Goal: Task Accomplishment & Management: Use online tool/utility

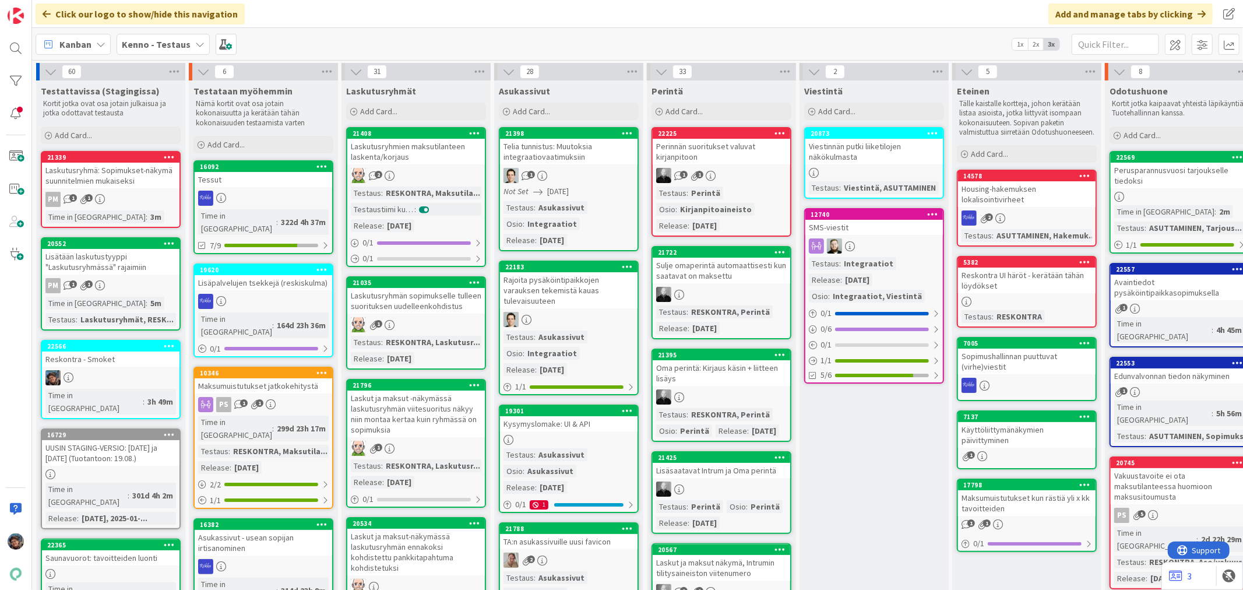
click at [142, 370] on div at bounding box center [110, 377] width 137 height 15
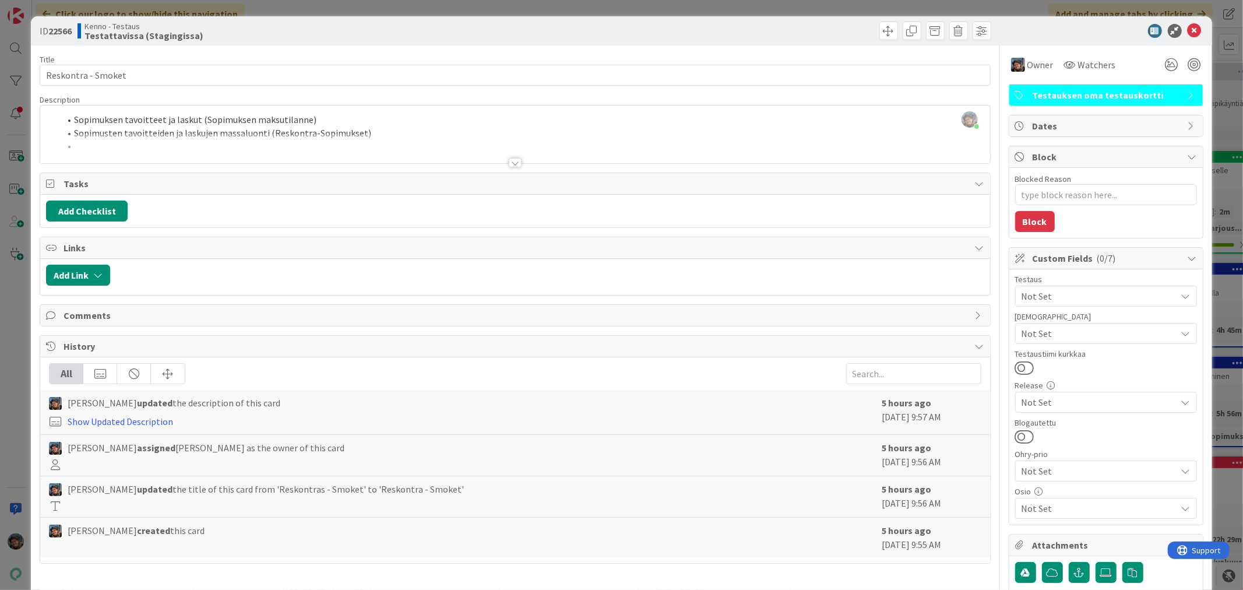
click at [509, 163] on div at bounding box center [515, 162] width 13 height 9
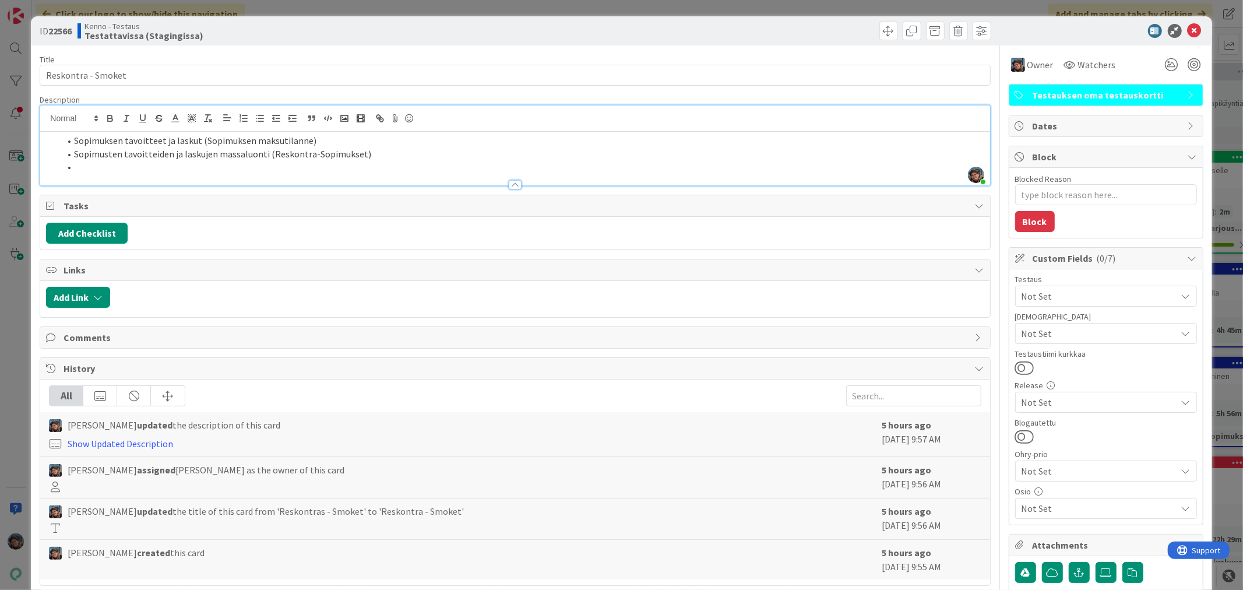
click at [80, 166] on li at bounding box center [521, 166] width 923 height 13
click at [1187, 26] on icon at bounding box center [1194, 31] width 14 height 14
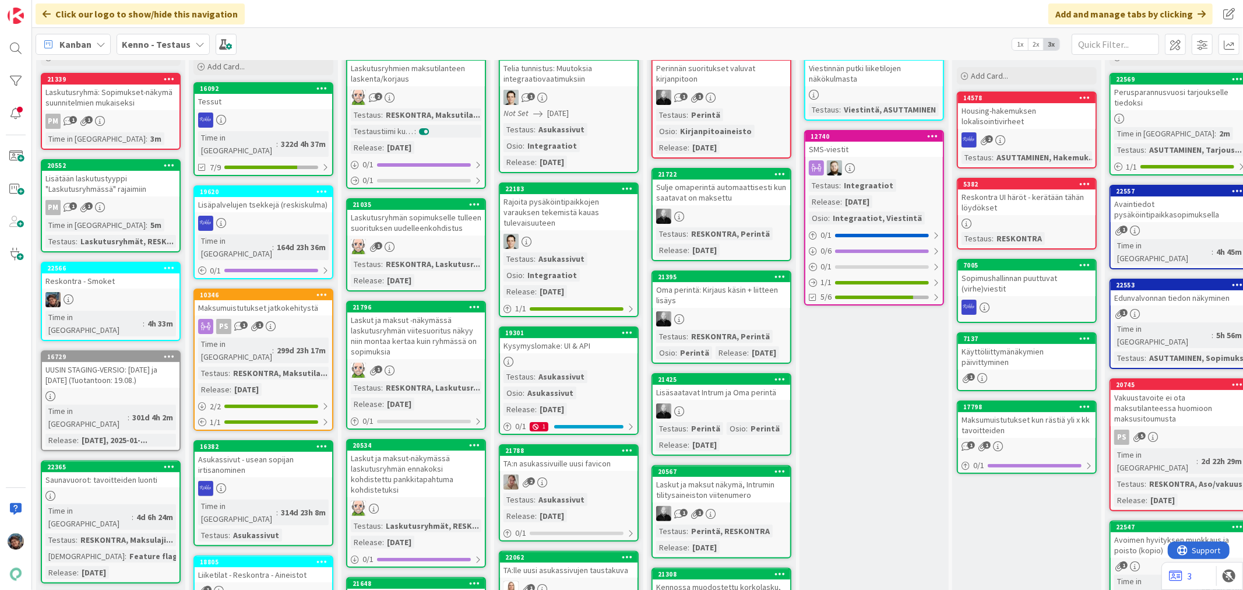
scroll to position [194, 0]
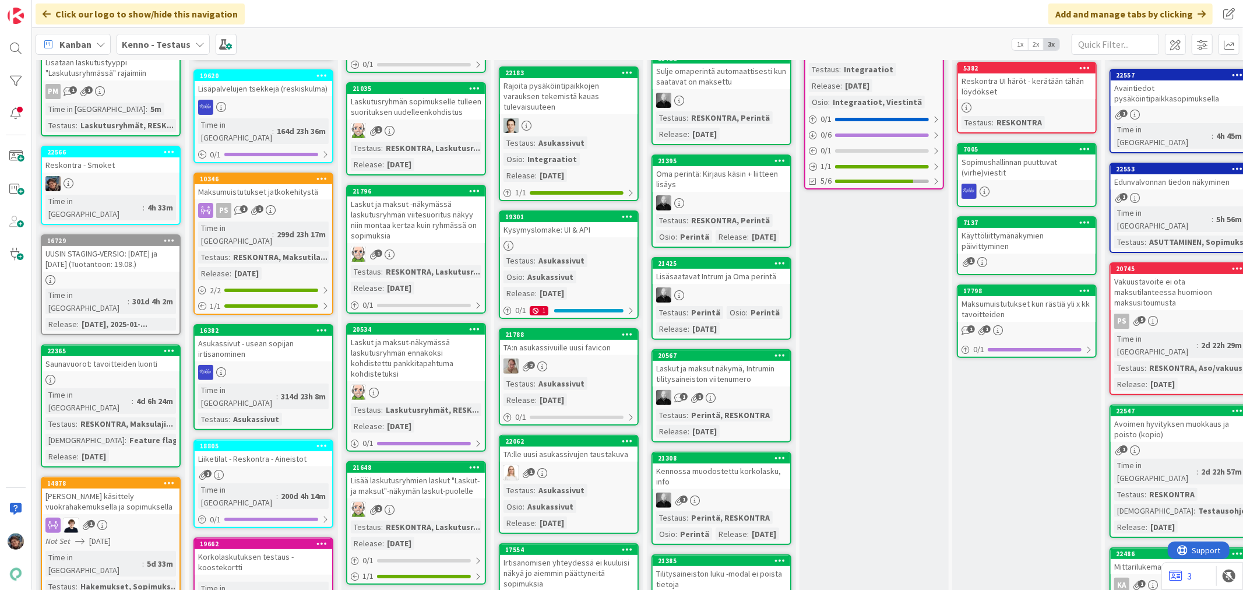
click at [113, 166] on div "Reskontra - Smoket" at bounding box center [110, 164] width 137 height 15
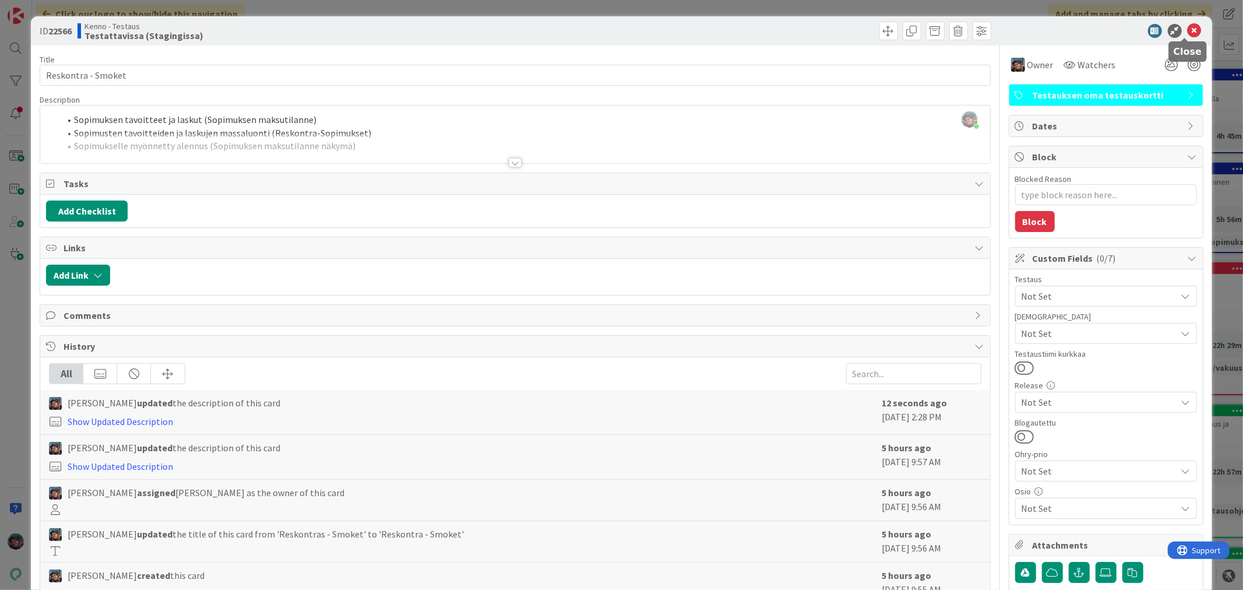
click at [1187, 32] on icon at bounding box center [1194, 31] width 14 height 14
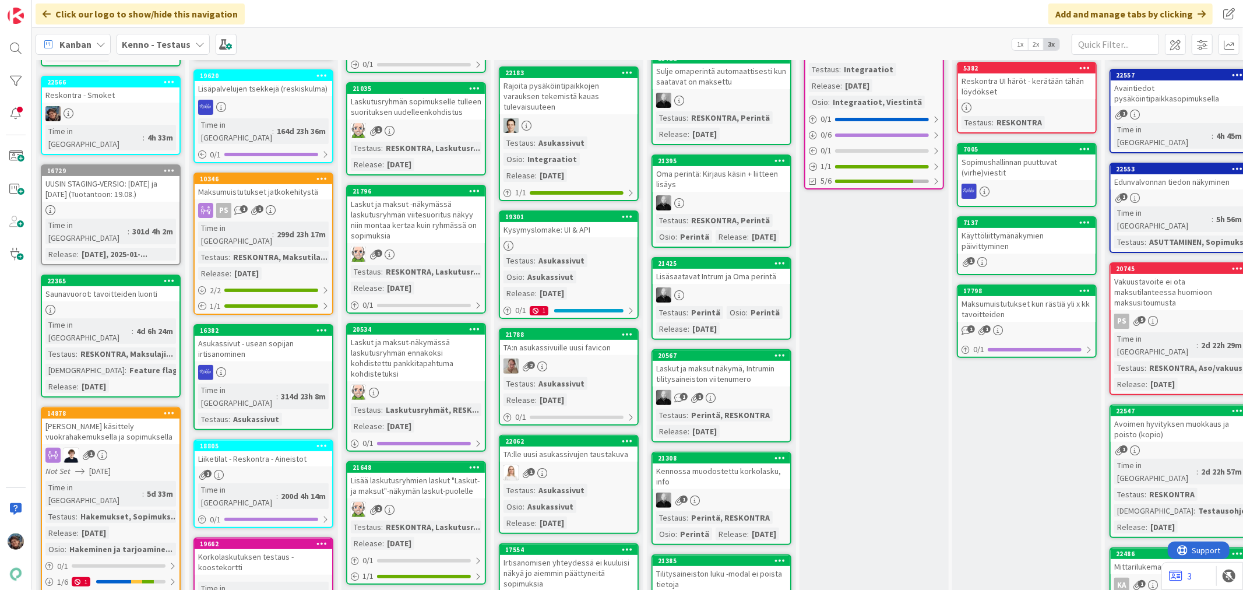
scroll to position [109, 0]
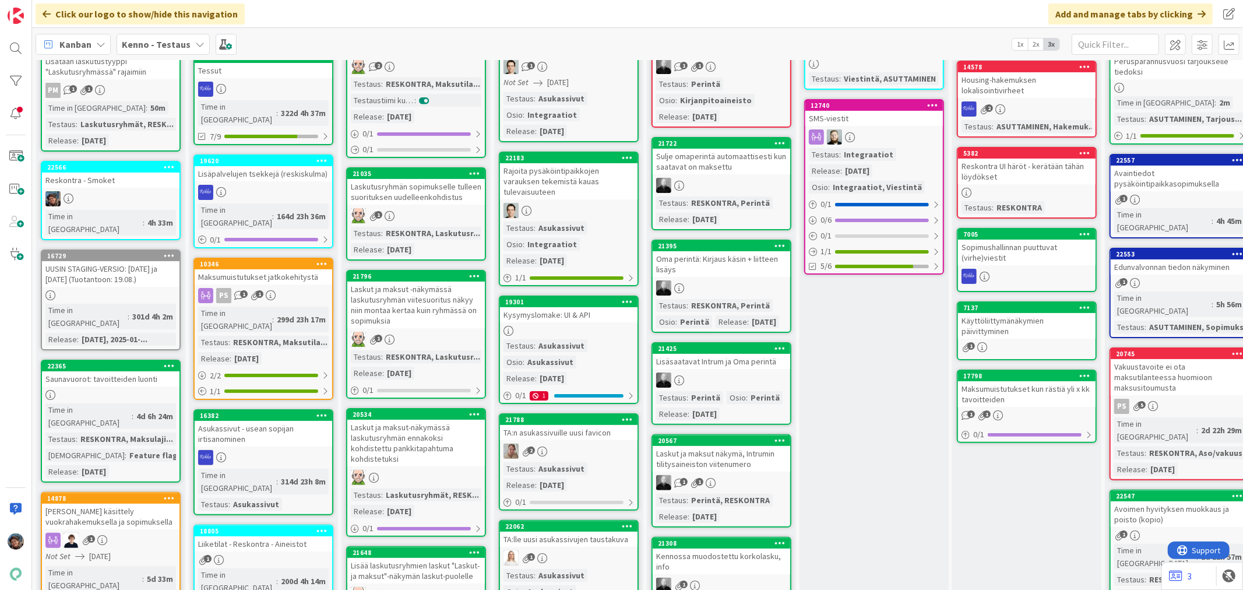
click at [156, 196] on div at bounding box center [110, 198] width 137 height 15
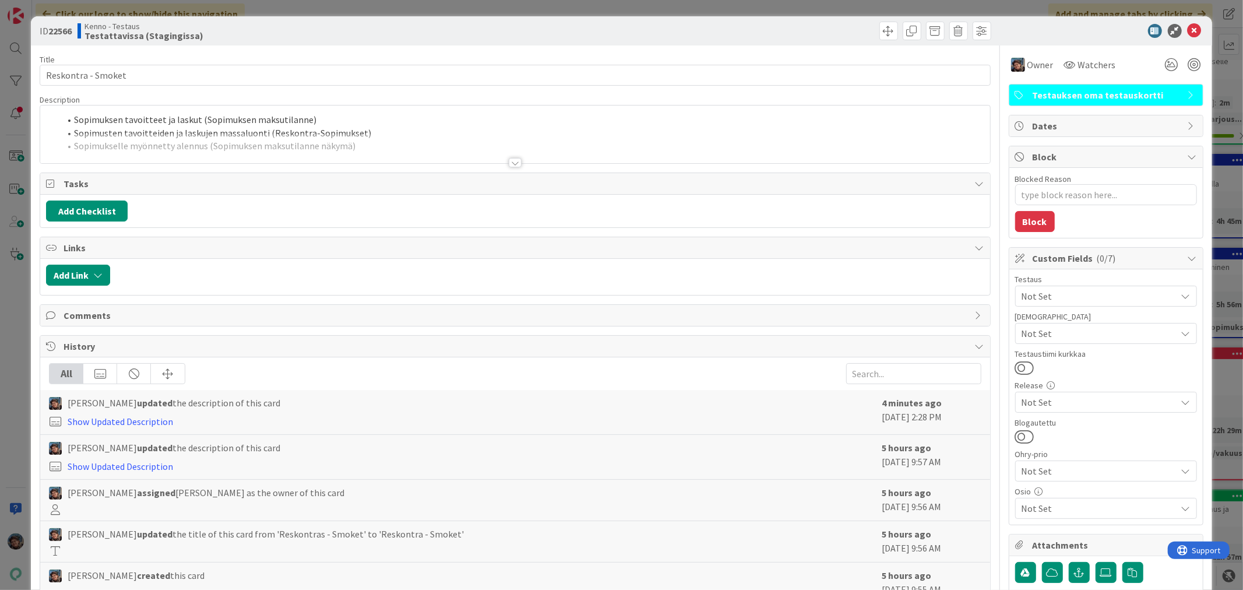
click at [510, 161] on div at bounding box center [515, 162] width 13 height 9
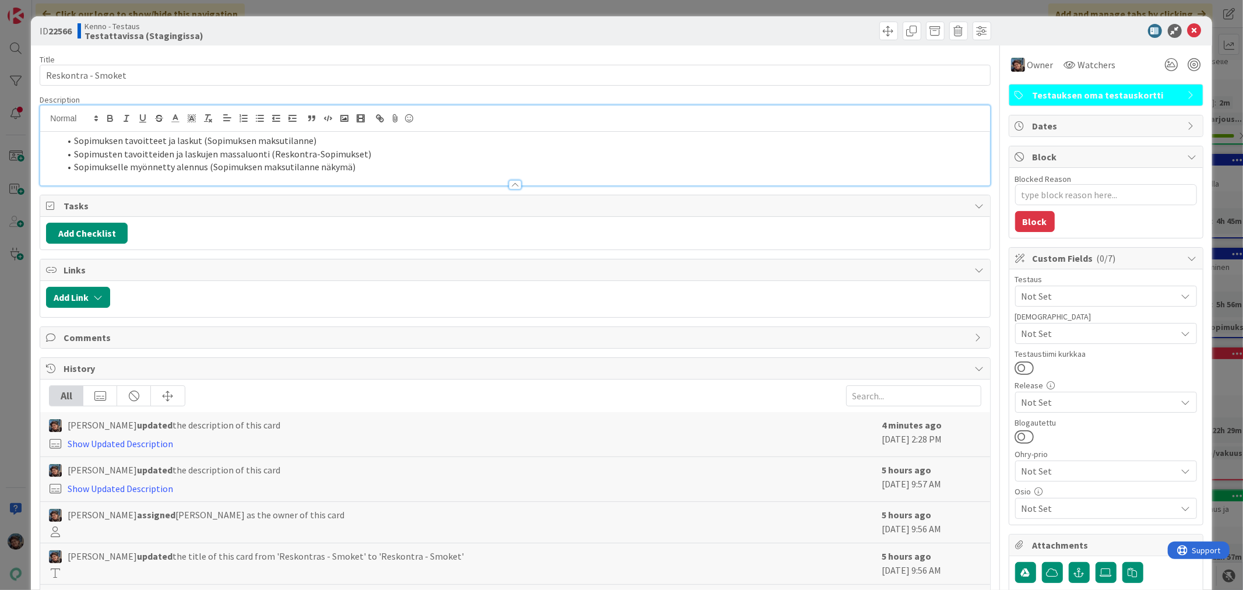
click at [359, 164] on li "Sopimukselle myönnetty alennus (Sopimuksen maksutilanne näkymä)" at bounding box center [521, 166] width 923 height 13
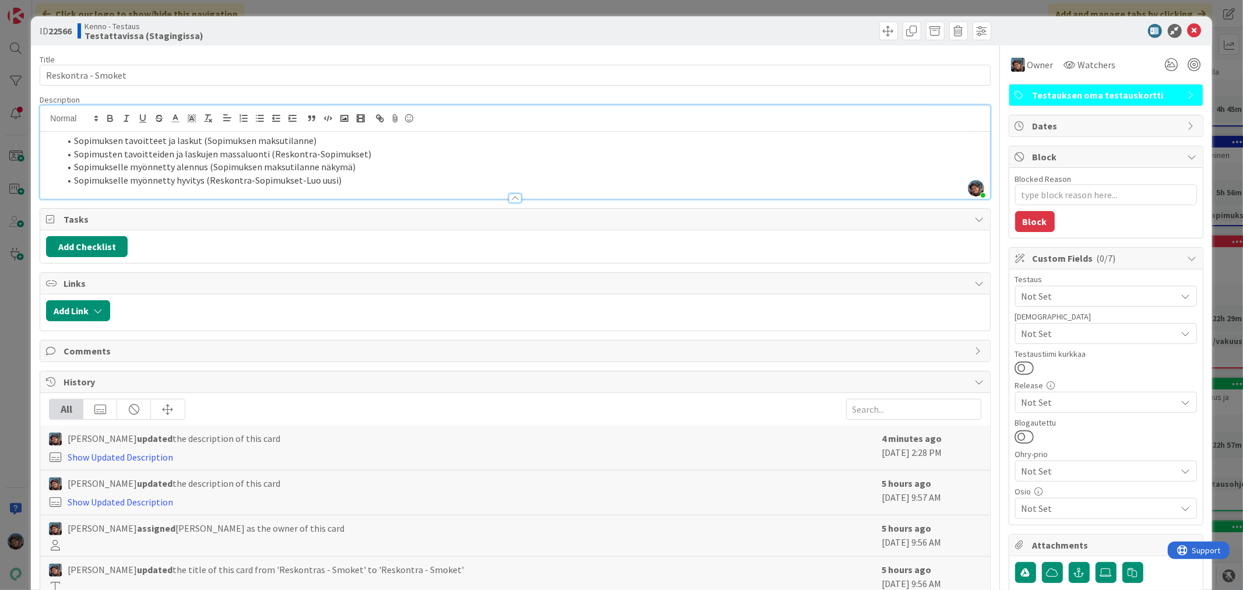
type textarea "x"
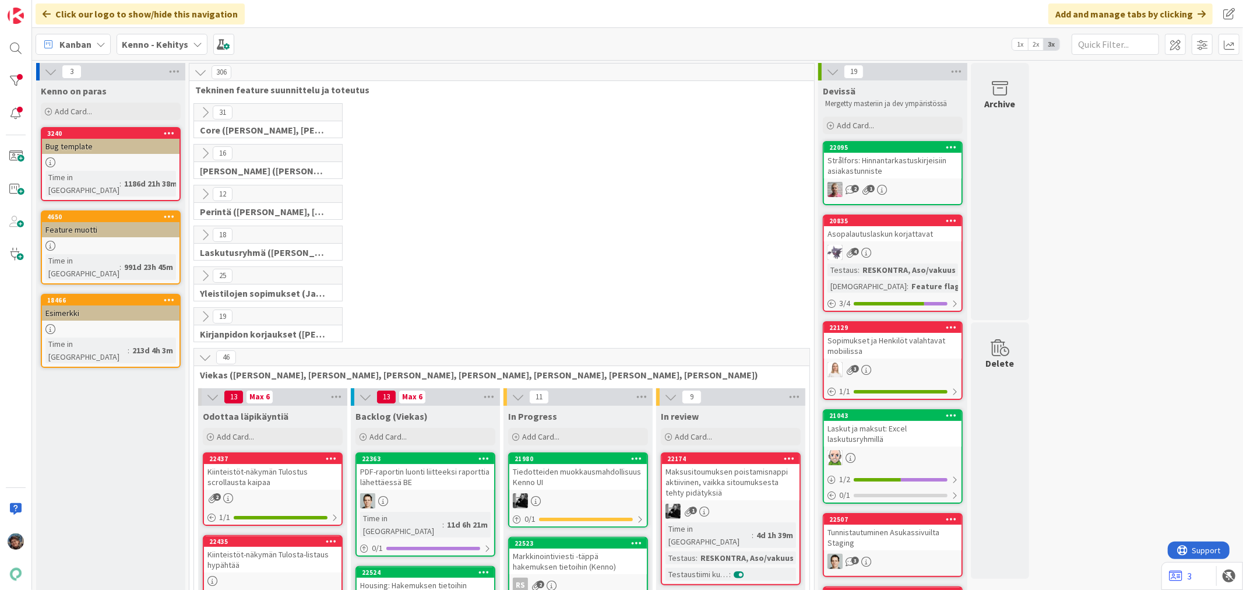
click at [152, 39] on b "Kenno - Kehitys" at bounding box center [155, 44] width 66 height 12
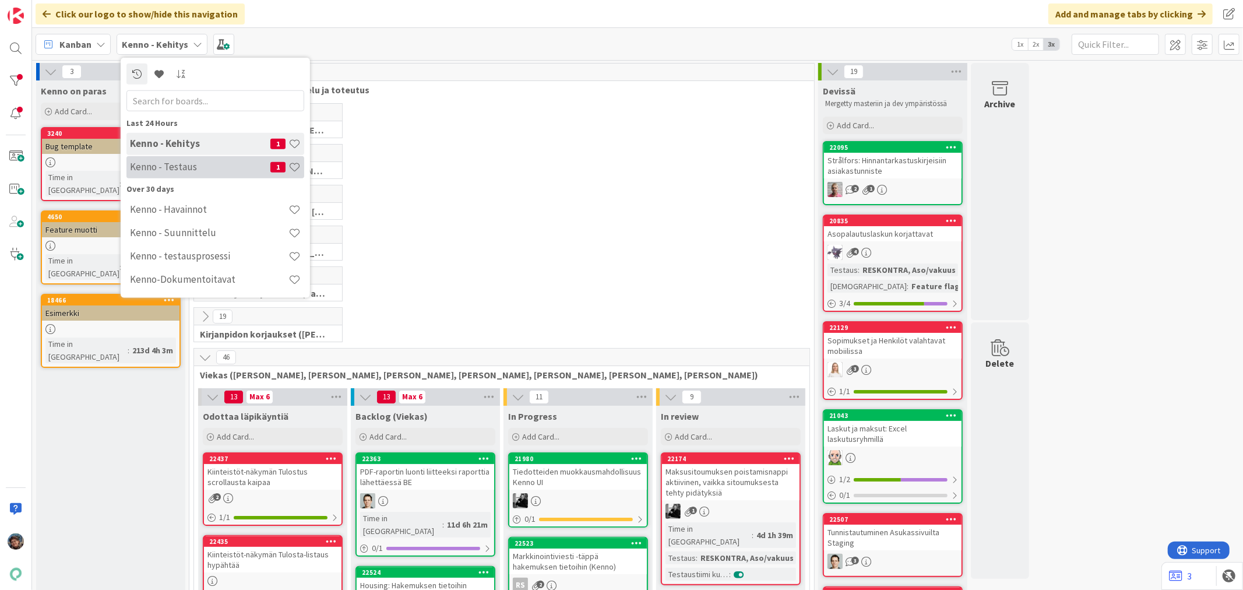
click at [175, 161] on h4 "Kenno - Testaus" at bounding box center [200, 167] width 140 height 12
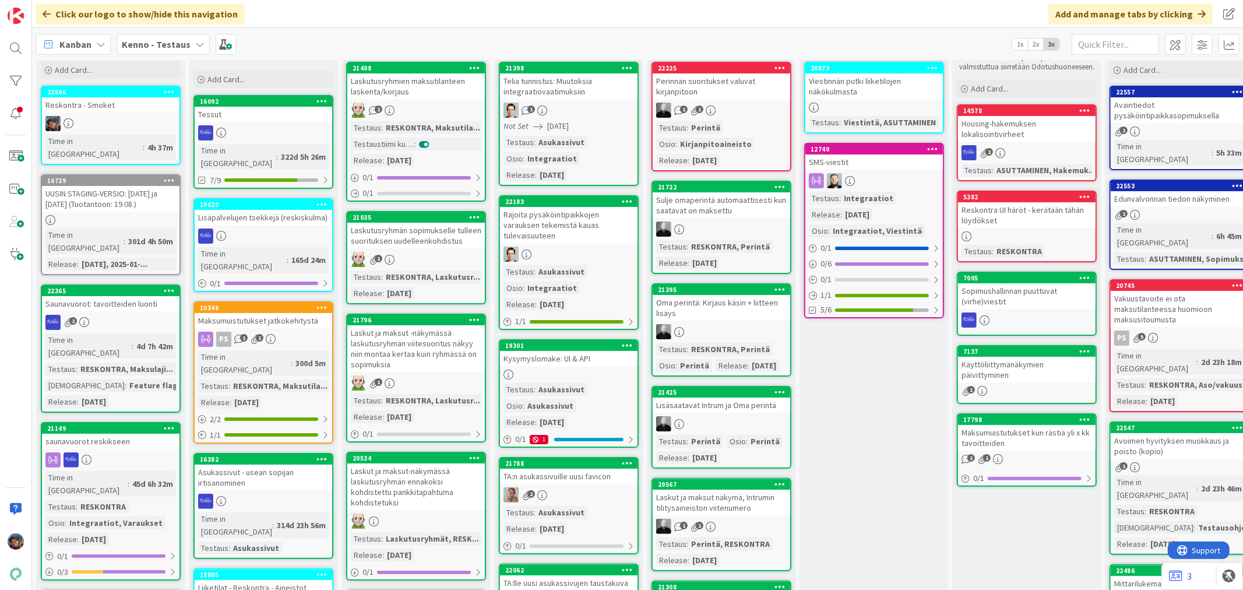
scroll to position [65, 0]
click at [143, 315] on div "2" at bounding box center [110, 322] width 137 height 15
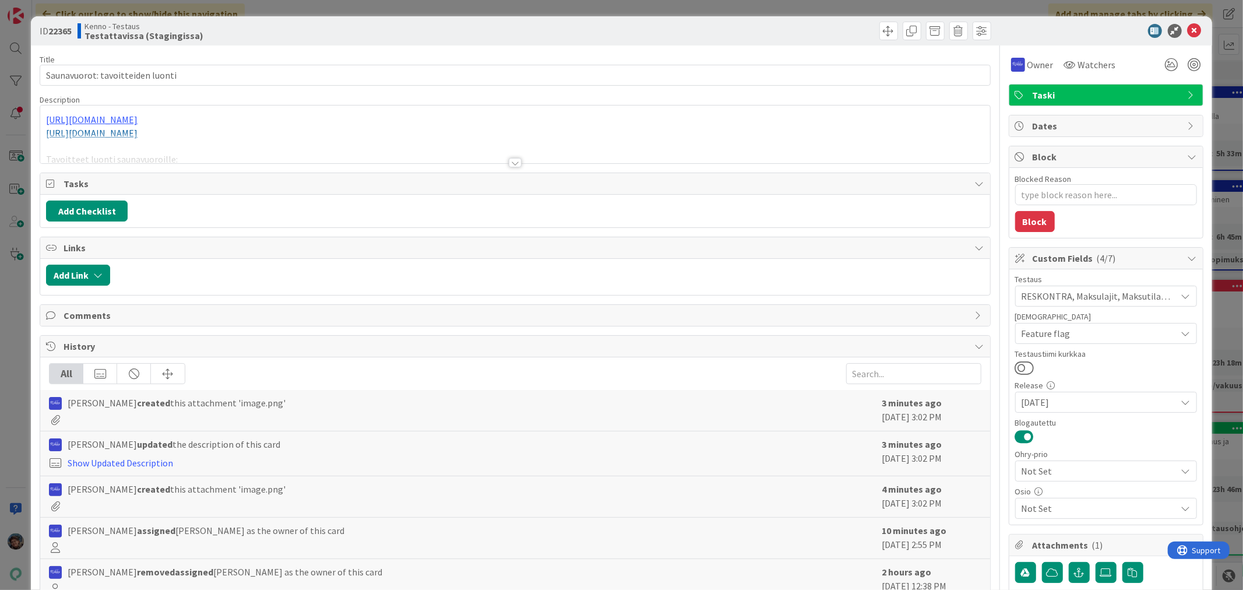
click at [509, 158] on div at bounding box center [515, 162] width 13 height 9
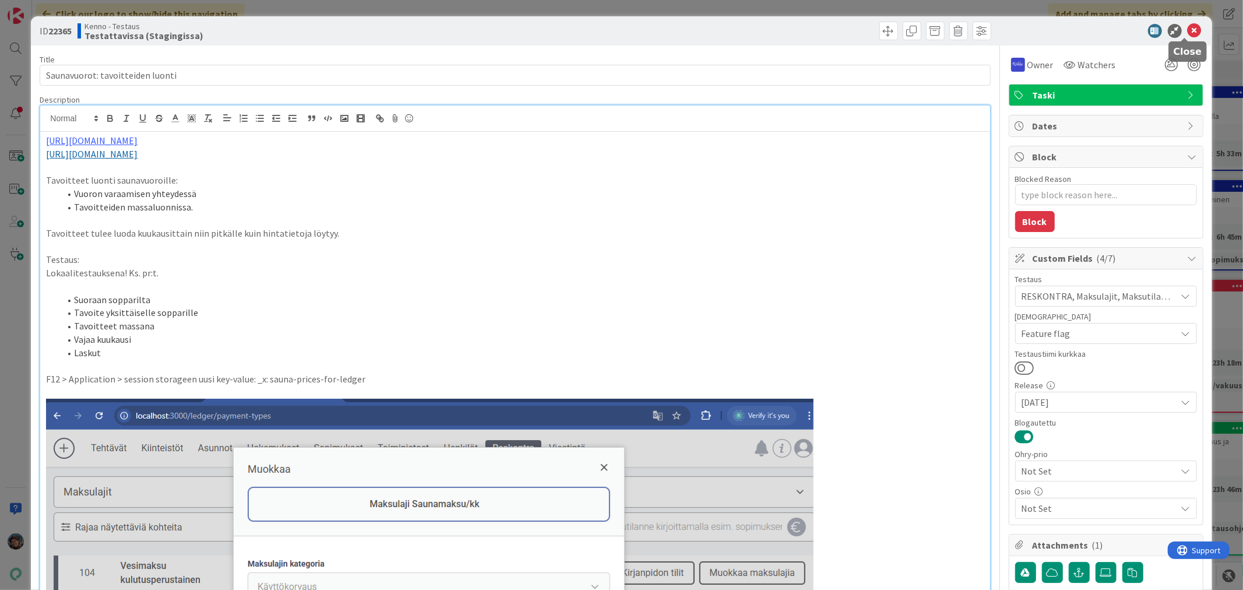
click at [1187, 29] on icon at bounding box center [1194, 31] width 14 height 14
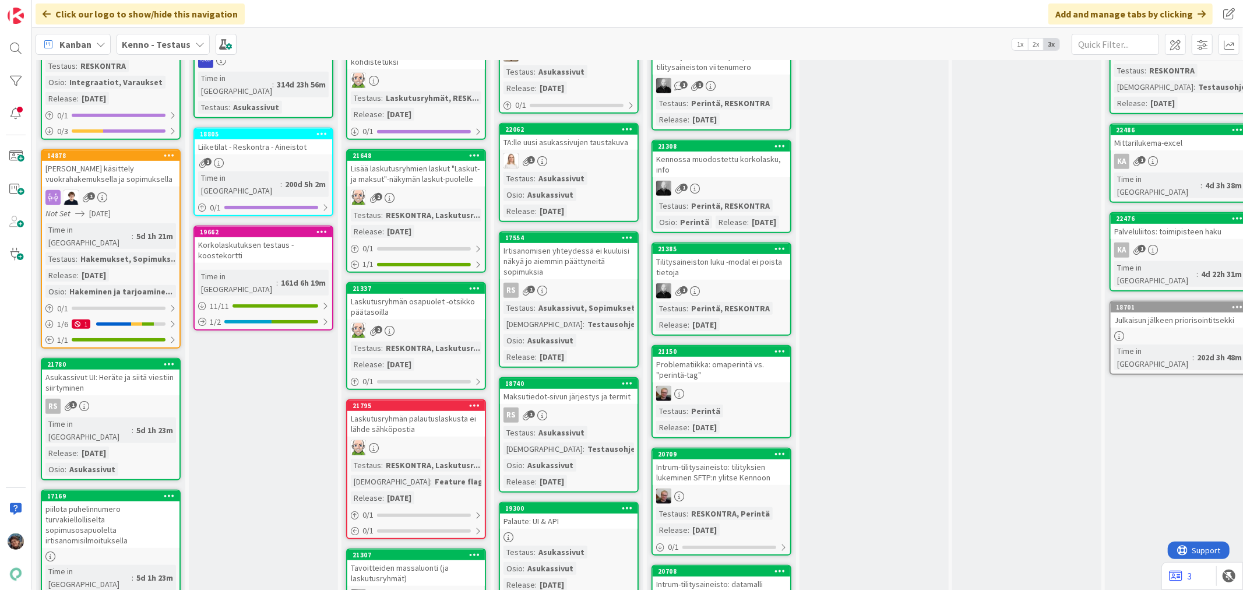
scroll to position [517, 0]
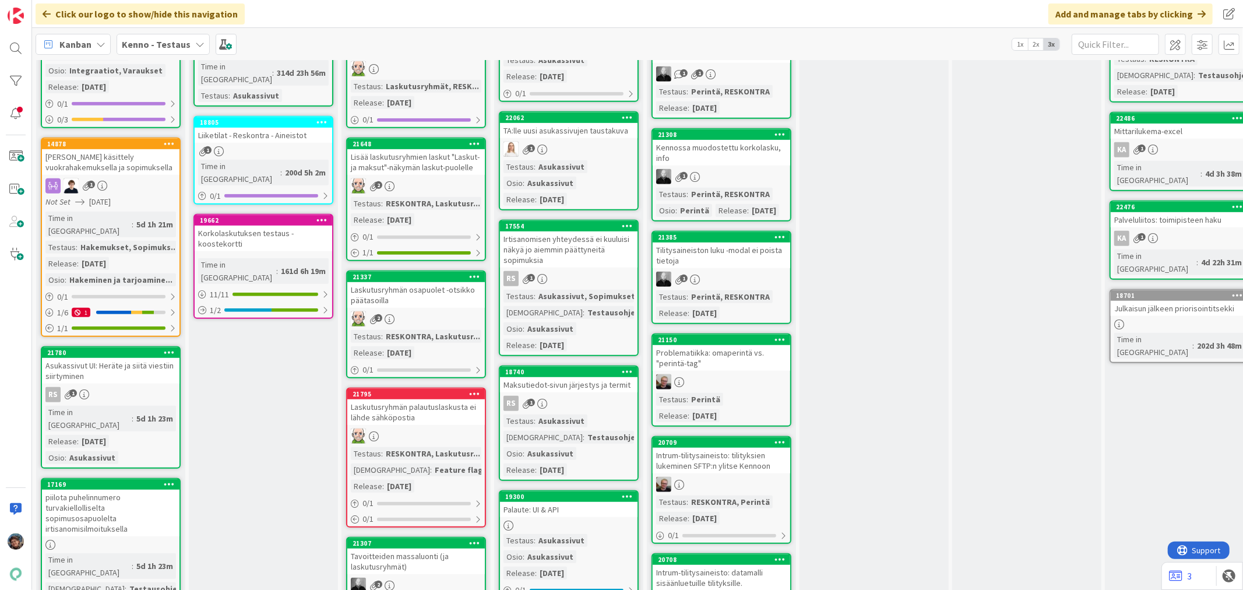
click at [155, 346] on link "21780 Asukassivut UI: Heräte ja siitä viestiin siirtyminen RS 1 Time in Column …" at bounding box center [111, 407] width 140 height 122
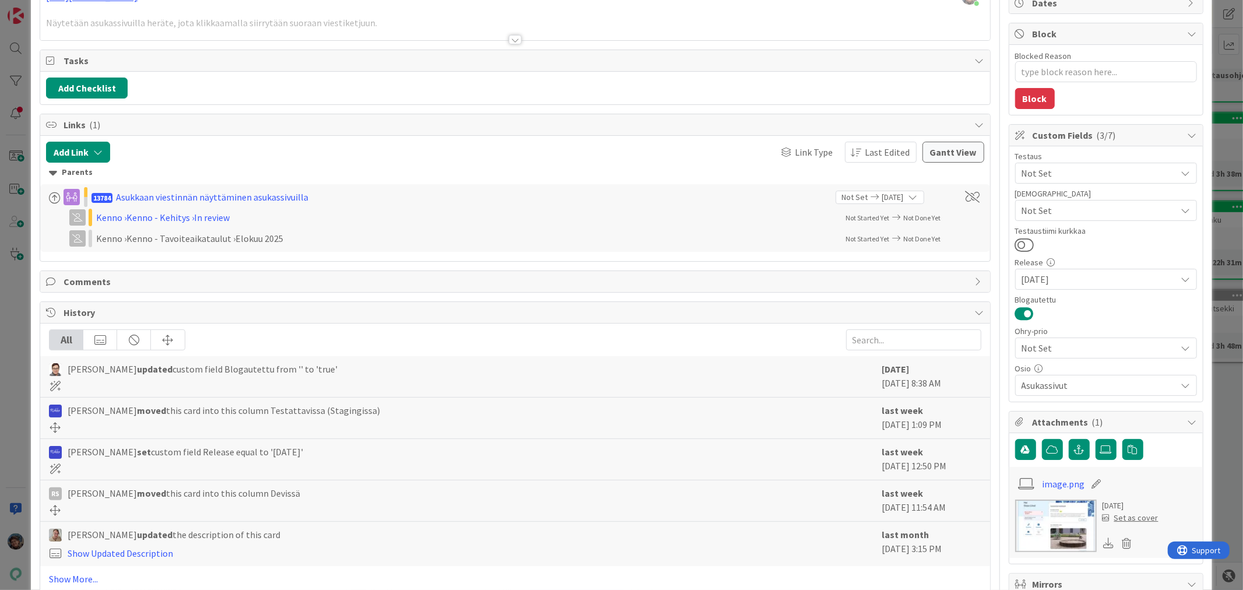
scroll to position [2, 0]
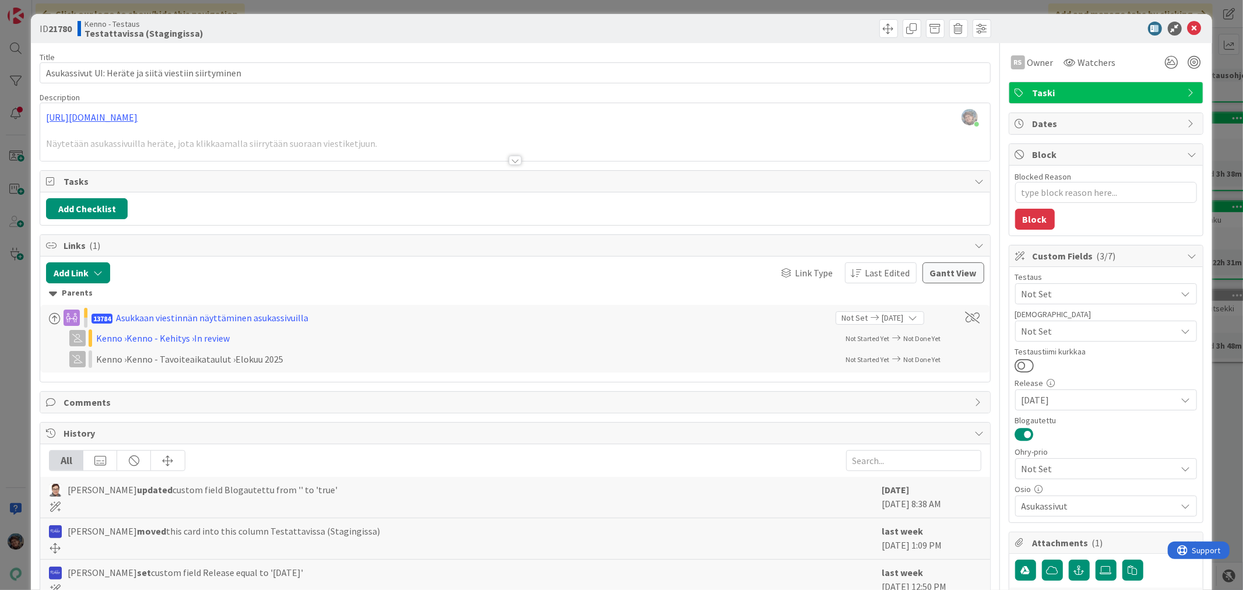
click at [514, 159] on div at bounding box center [515, 160] width 13 height 9
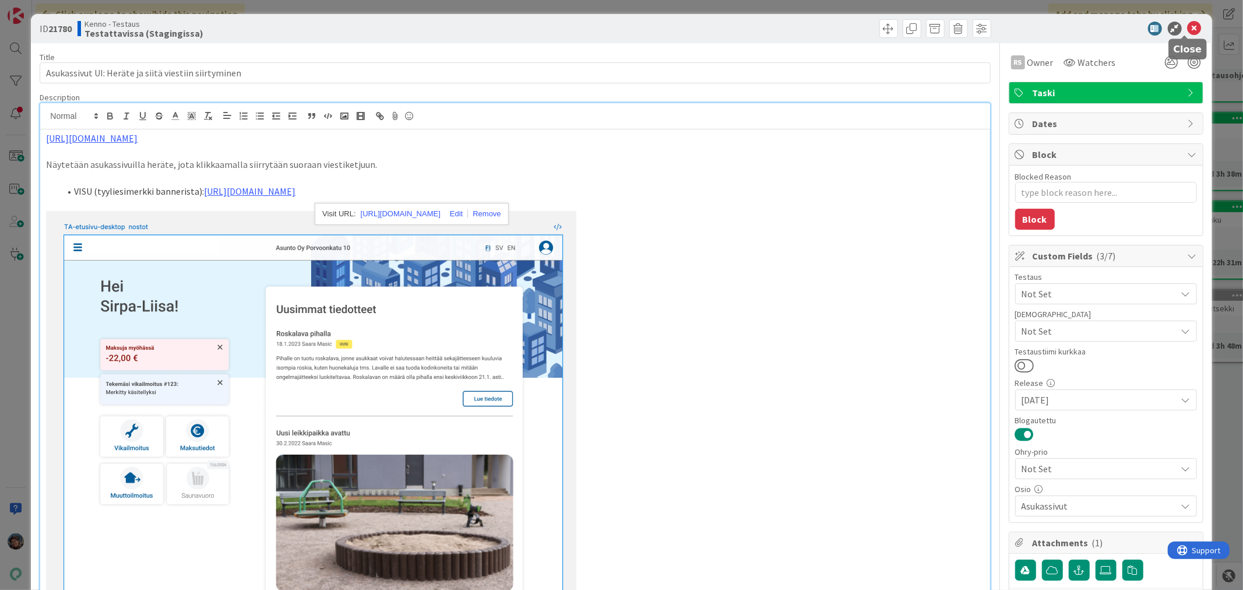
click at [1187, 25] on icon at bounding box center [1194, 29] width 14 height 14
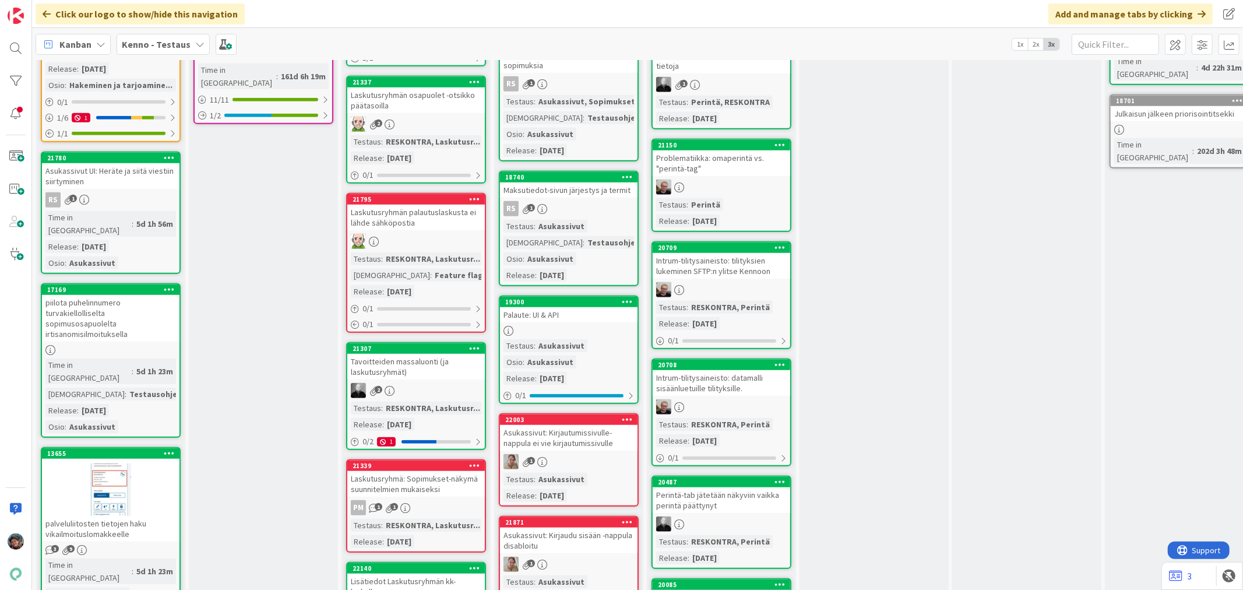
click at [126, 295] on div "piilota puhelinnumero turvakiellolliselta sopimusosapuolelta irtisanomisilmoitu…" at bounding box center [110, 318] width 137 height 47
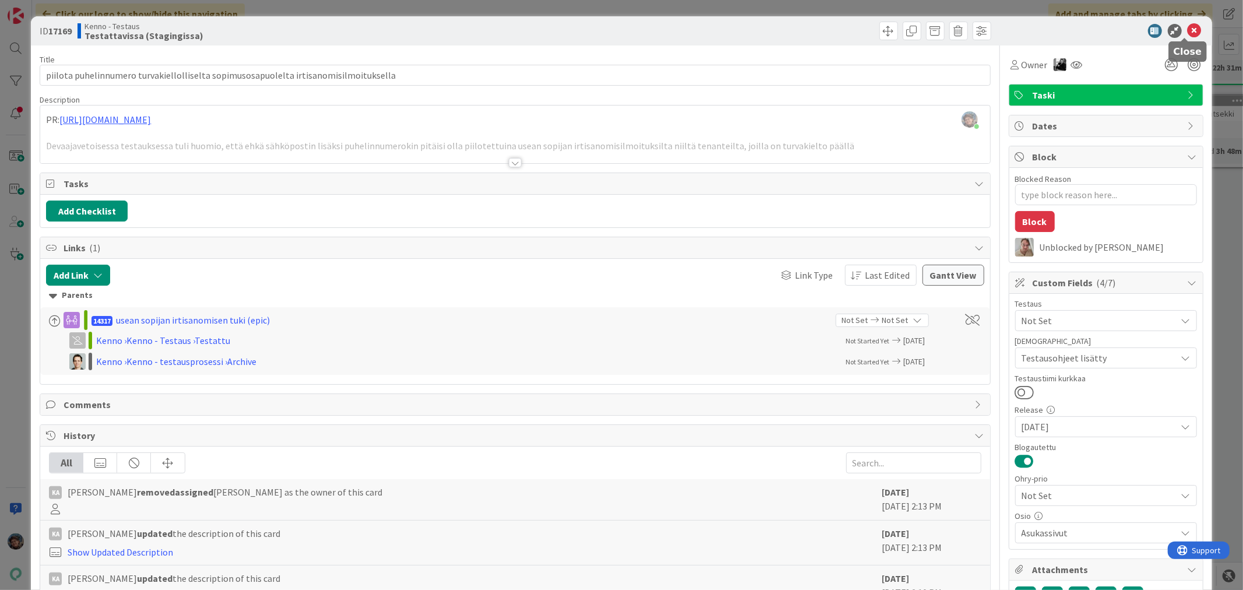
click at [1188, 31] on icon at bounding box center [1194, 31] width 14 height 14
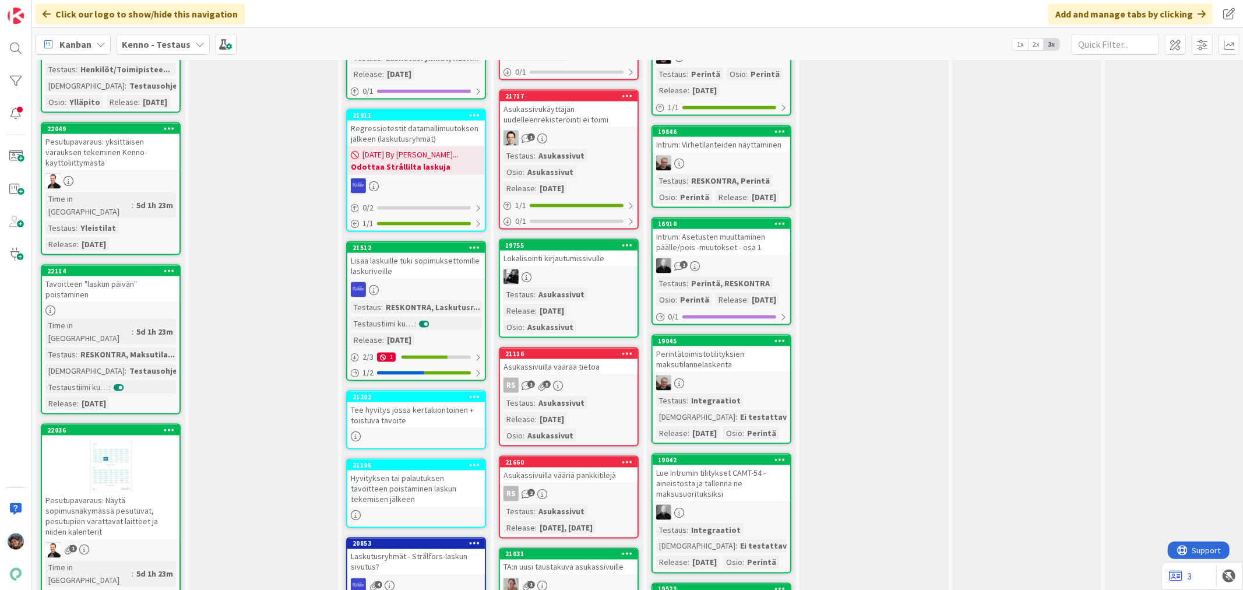
scroll to position [1424, 0]
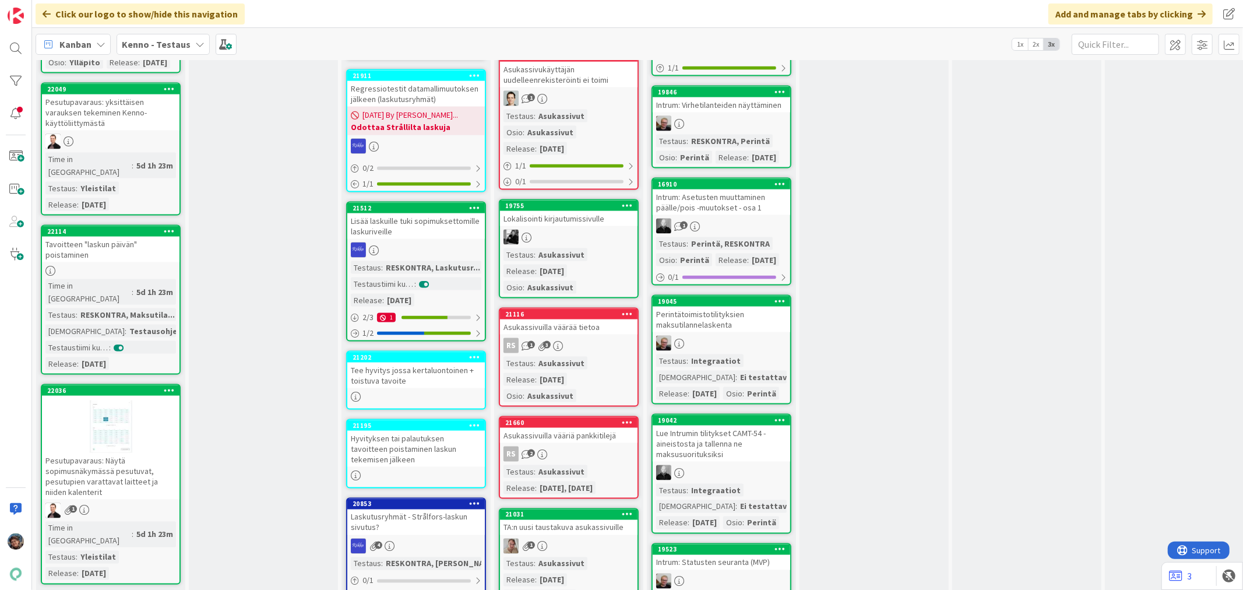
click at [148, 237] on div "Tavoitteen "laskun päivän" poistaminen" at bounding box center [110, 250] width 137 height 26
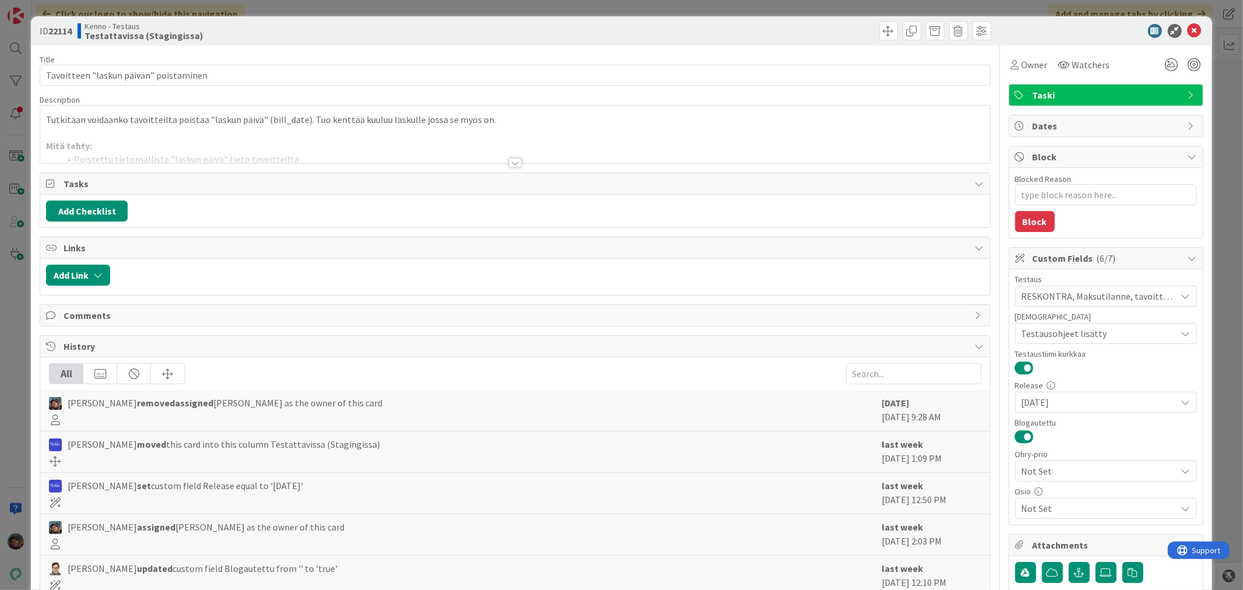
click at [510, 160] on div at bounding box center [515, 162] width 13 height 9
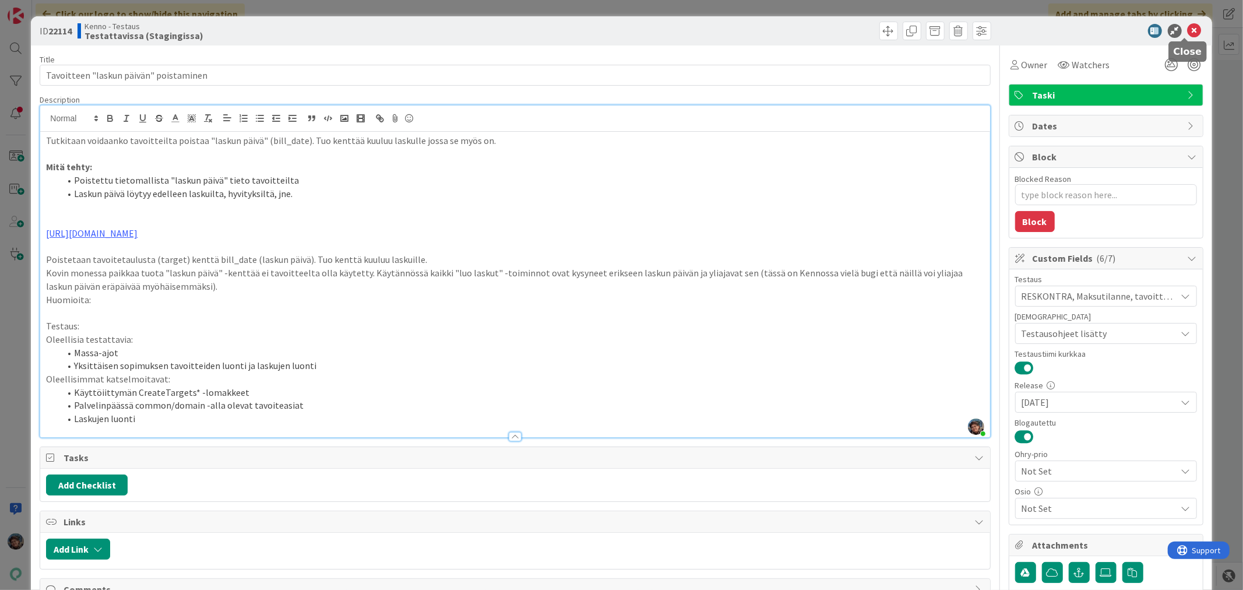
click at [1187, 32] on icon at bounding box center [1194, 31] width 14 height 14
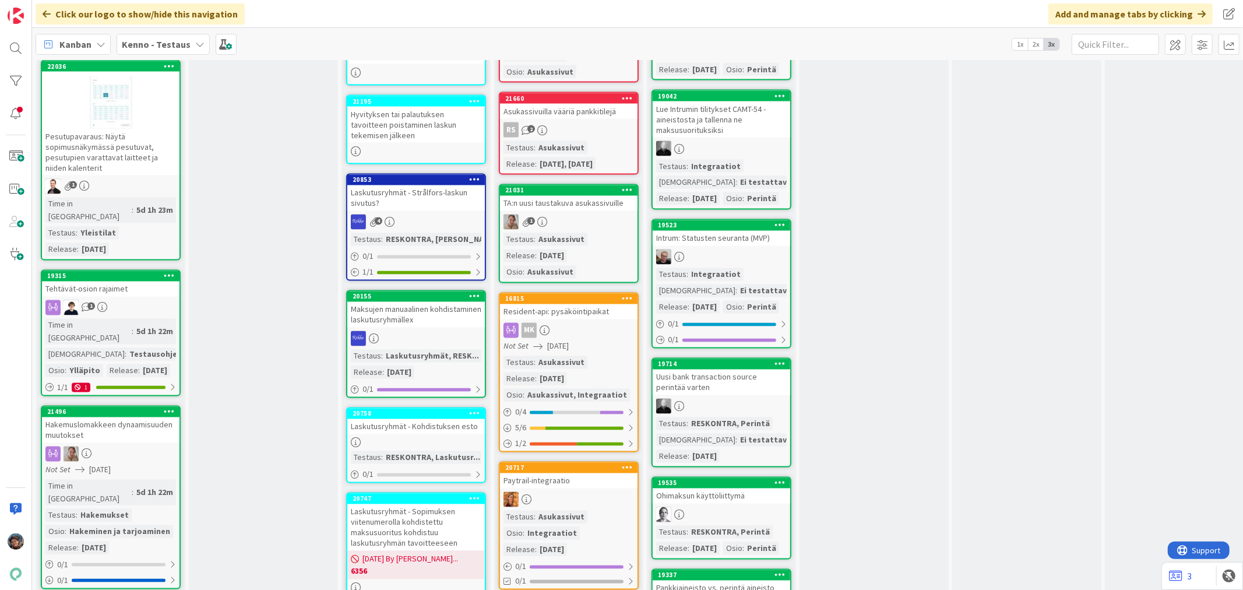
click at [149, 405] on link "21496 Hakemuslomakkeen dynaamisuuden muutokset Not Set 08/31/2025 Time in Colum…" at bounding box center [111, 496] width 140 height 183
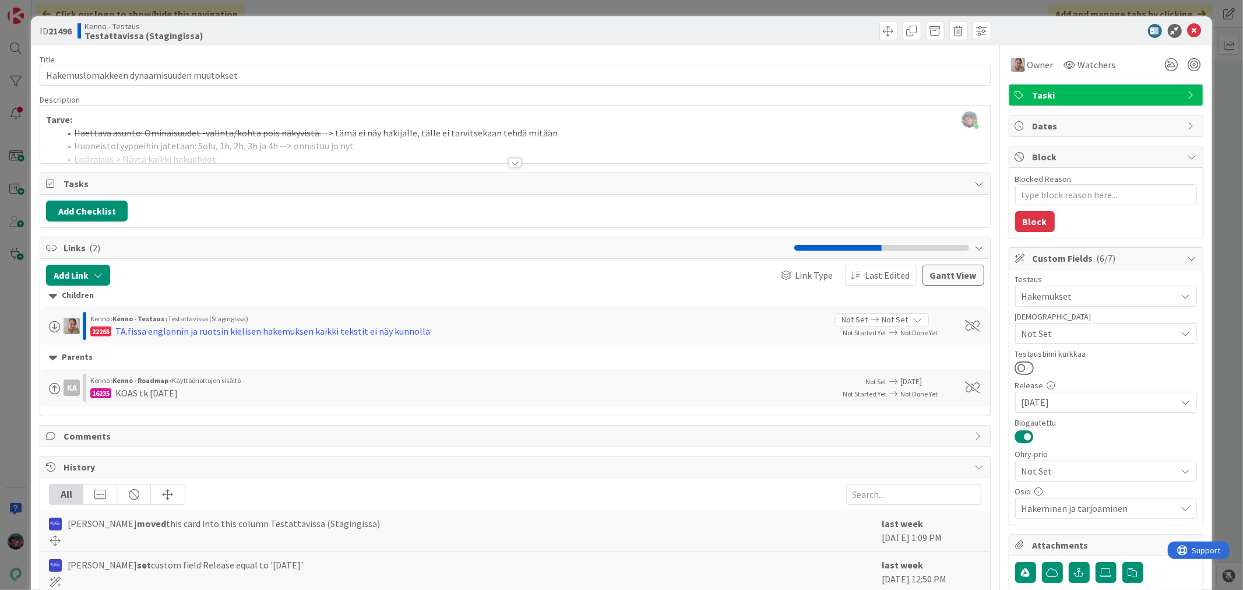
scroll to position [230, 0]
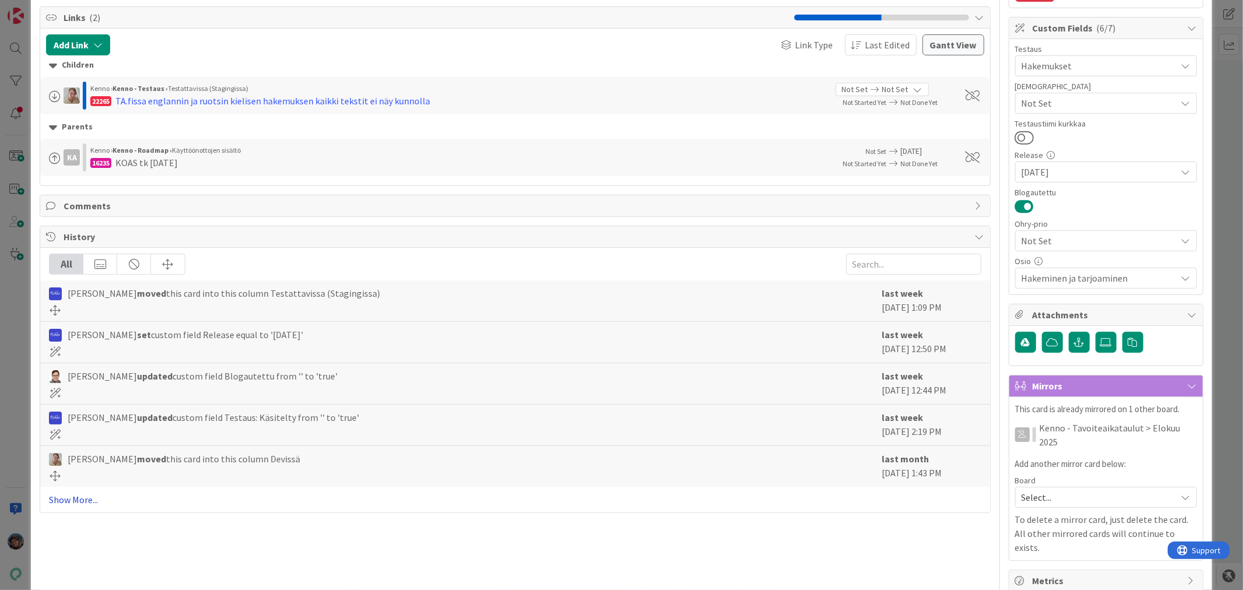
click at [82, 496] on link "Show More..." at bounding box center [514, 499] width 931 height 14
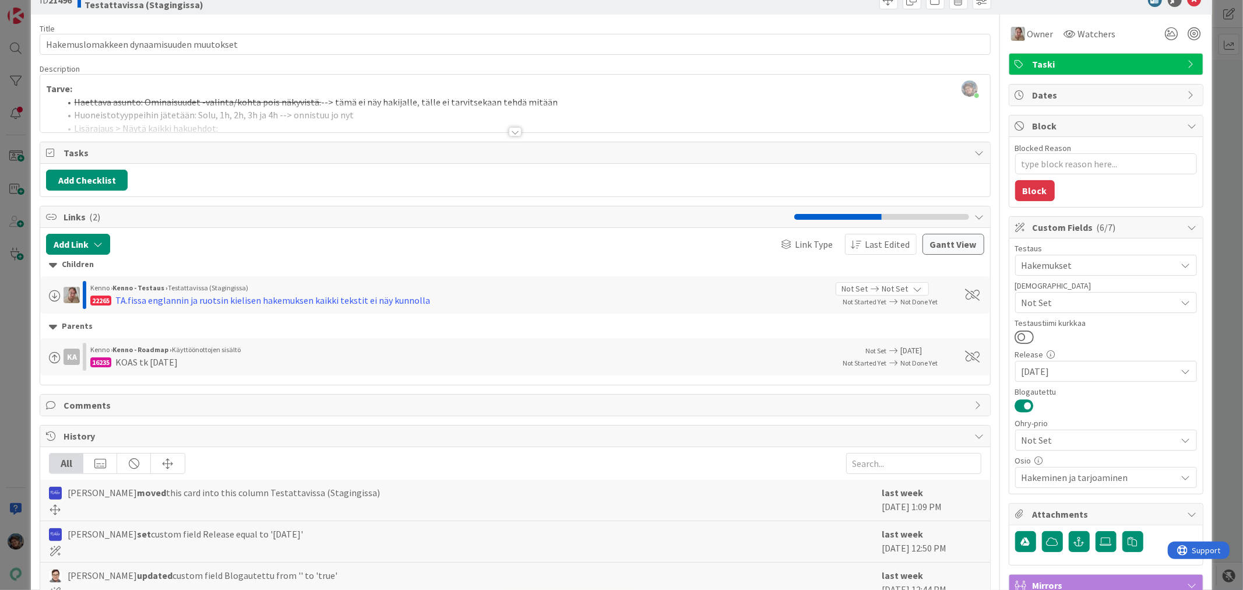
scroll to position [0, 0]
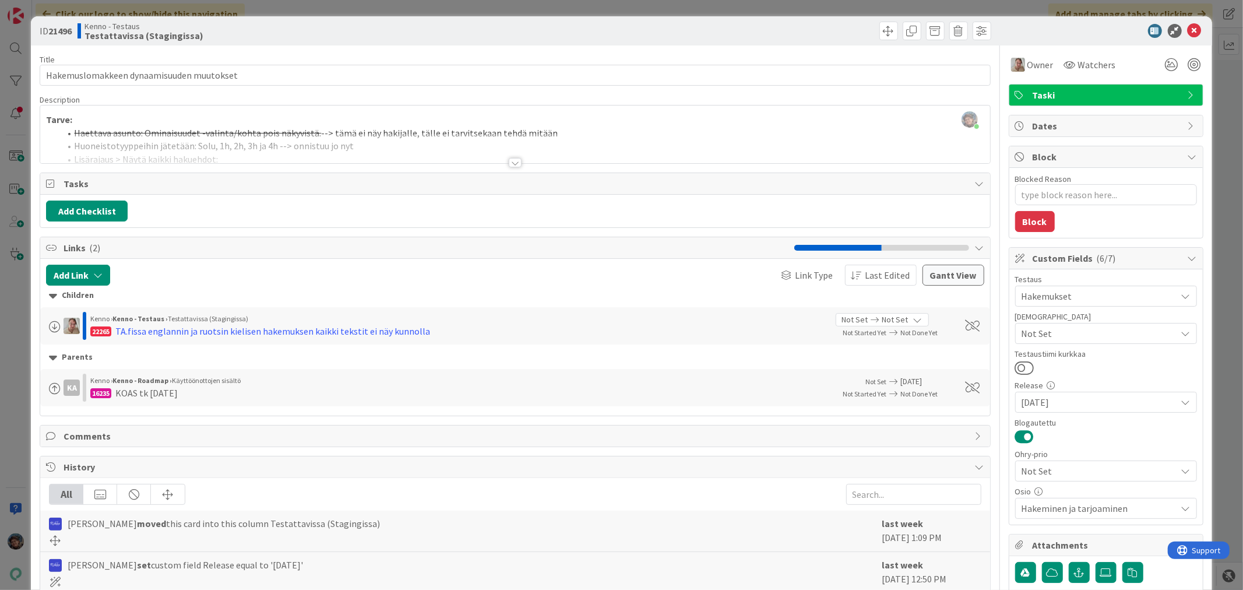
click at [509, 161] on div at bounding box center [515, 162] width 13 height 9
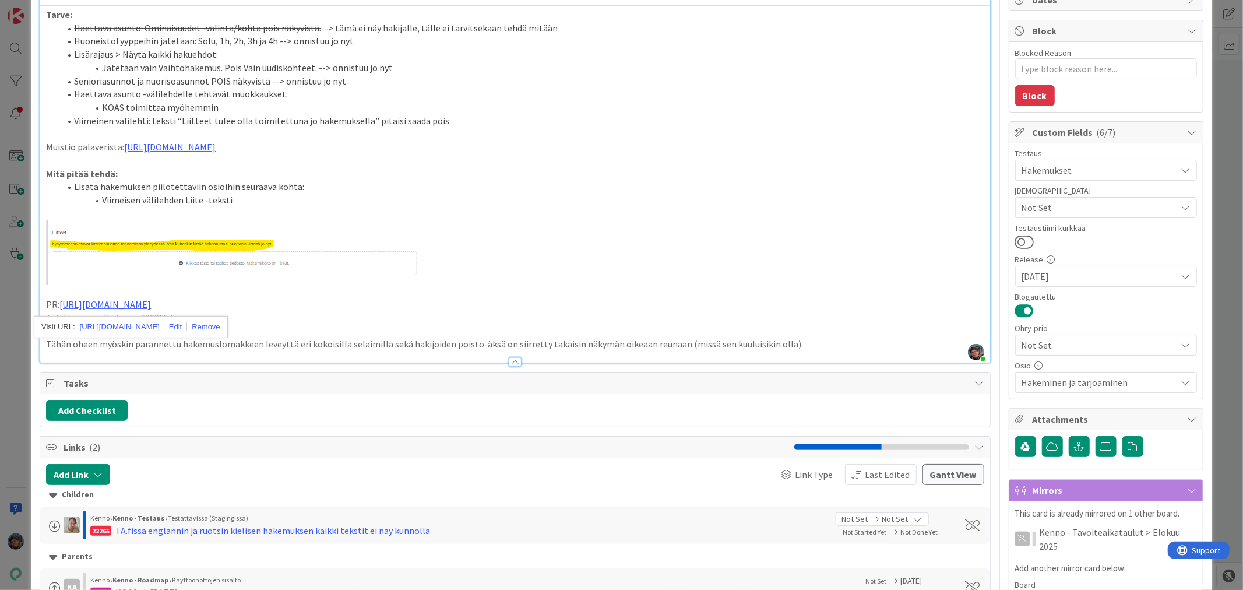
scroll to position [194, 0]
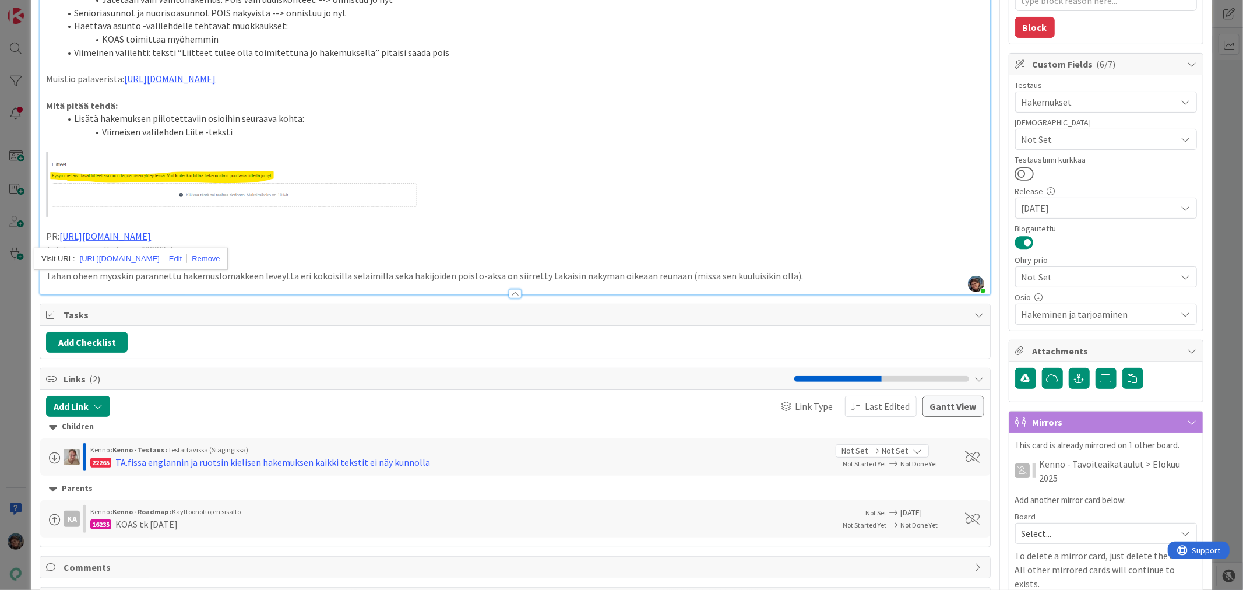
click at [805, 270] on p "Tähän oheen myöskin parannettu hakemuslomakkeen leveyttä eri kokoisilla selaimi…" at bounding box center [514, 275] width 937 height 13
click at [797, 283] on div at bounding box center [514, 288] width 949 height 12
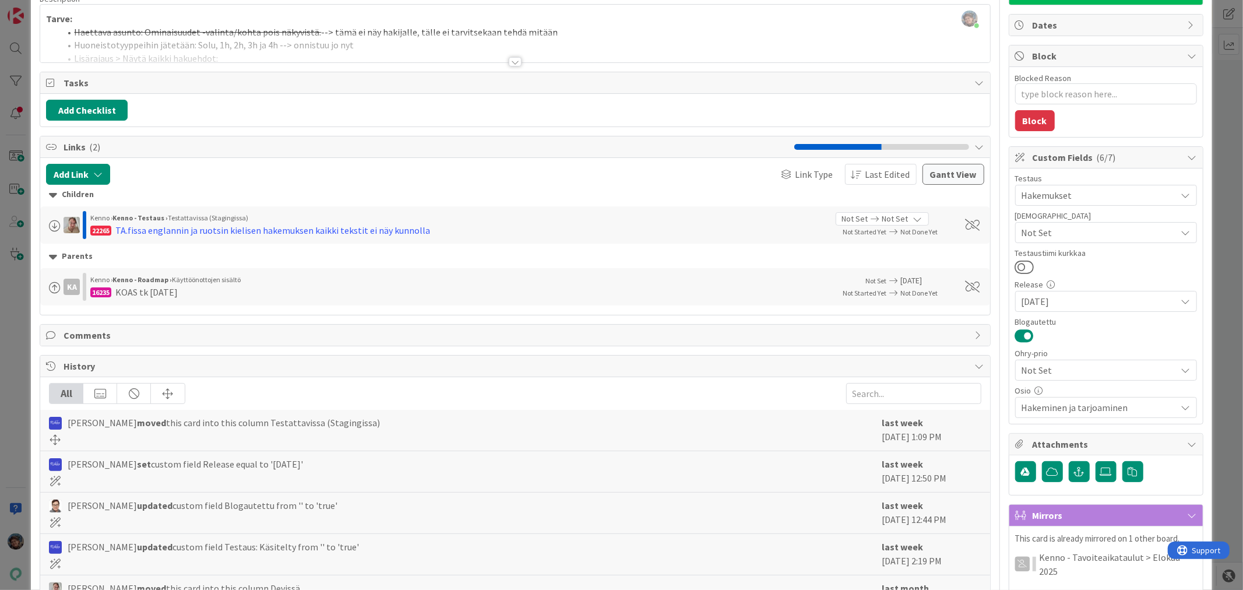
scroll to position [0, 0]
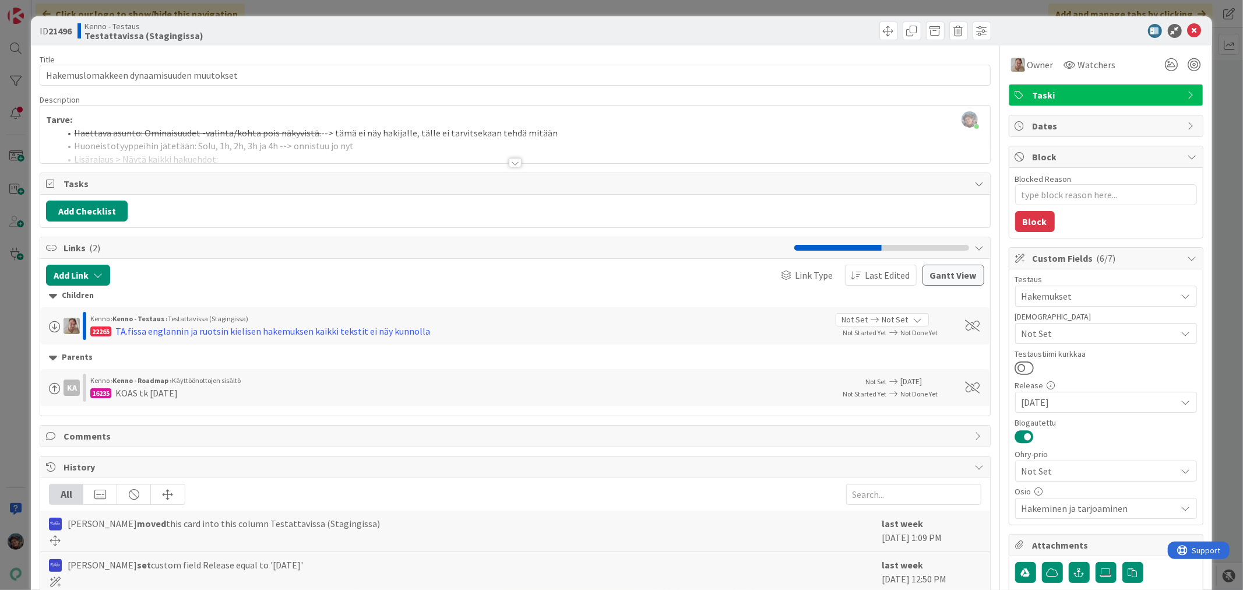
click at [509, 162] on div at bounding box center [515, 162] width 13 height 9
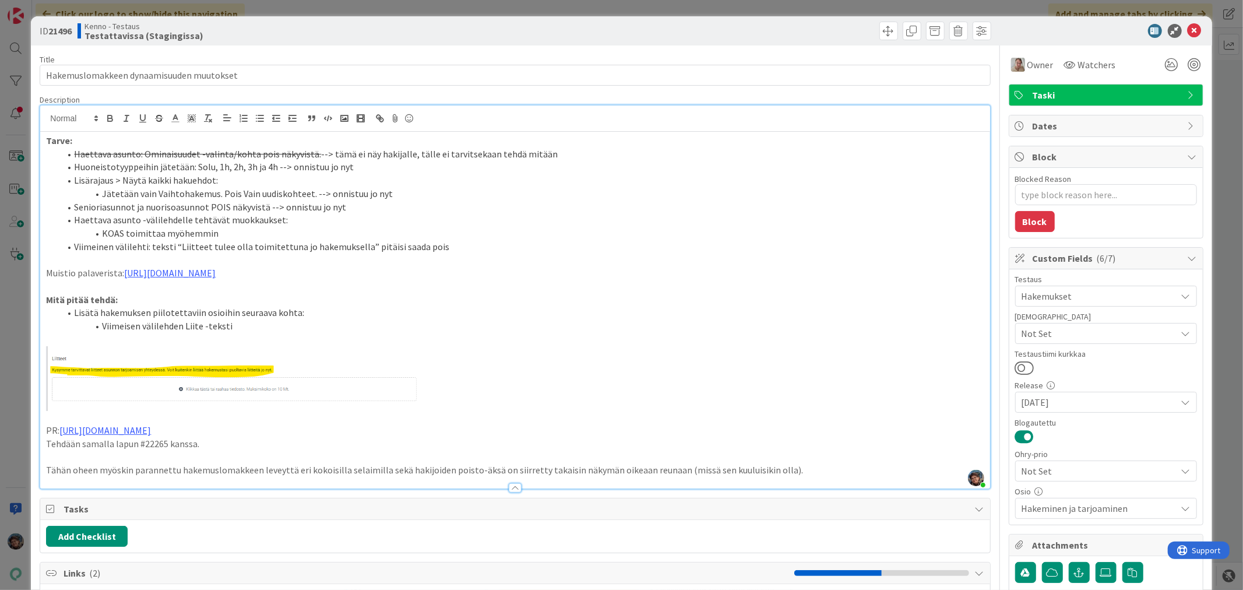
click at [795, 468] on p "Tähän oheen myöskin parannettu hakemuslomakkeen leveyttä eri kokoisilla selaimi…" at bounding box center [514, 469] width 937 height 13
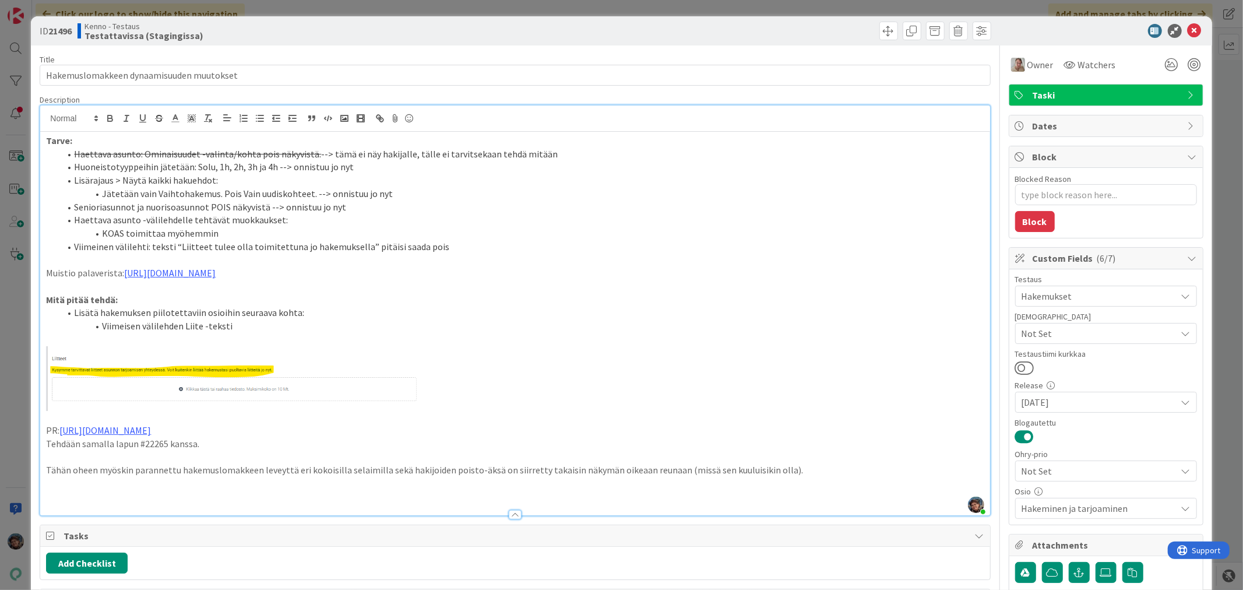
type textarea "x"
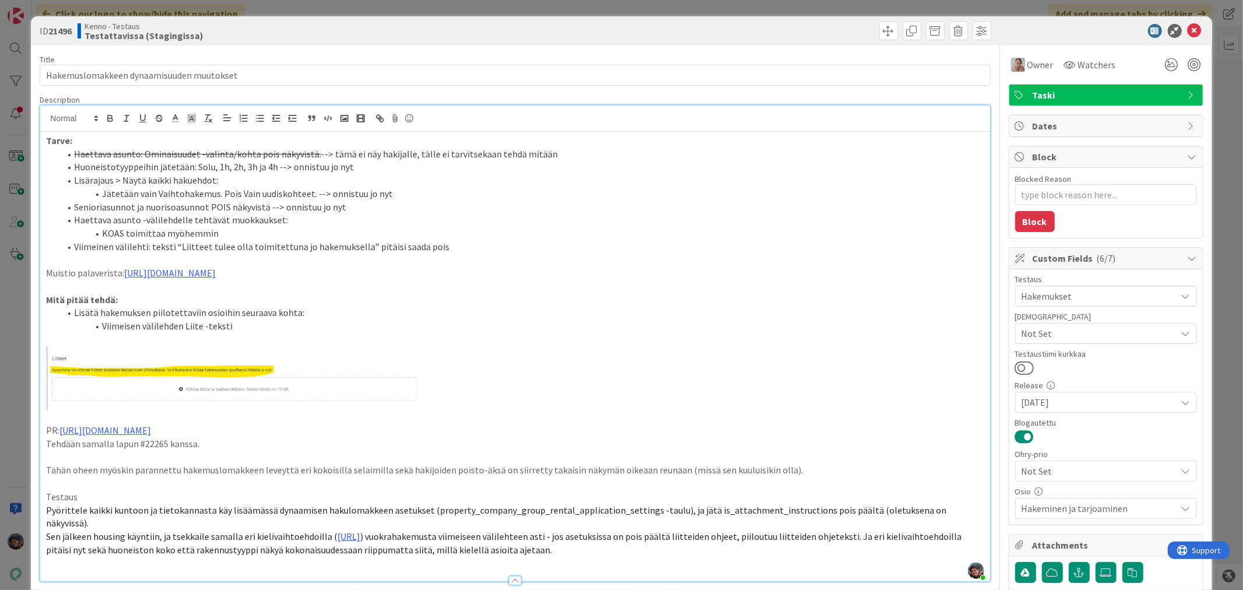
click at [1081, 331] on span "Not Set" at bounding box center [1098, 333] width 155 height 14
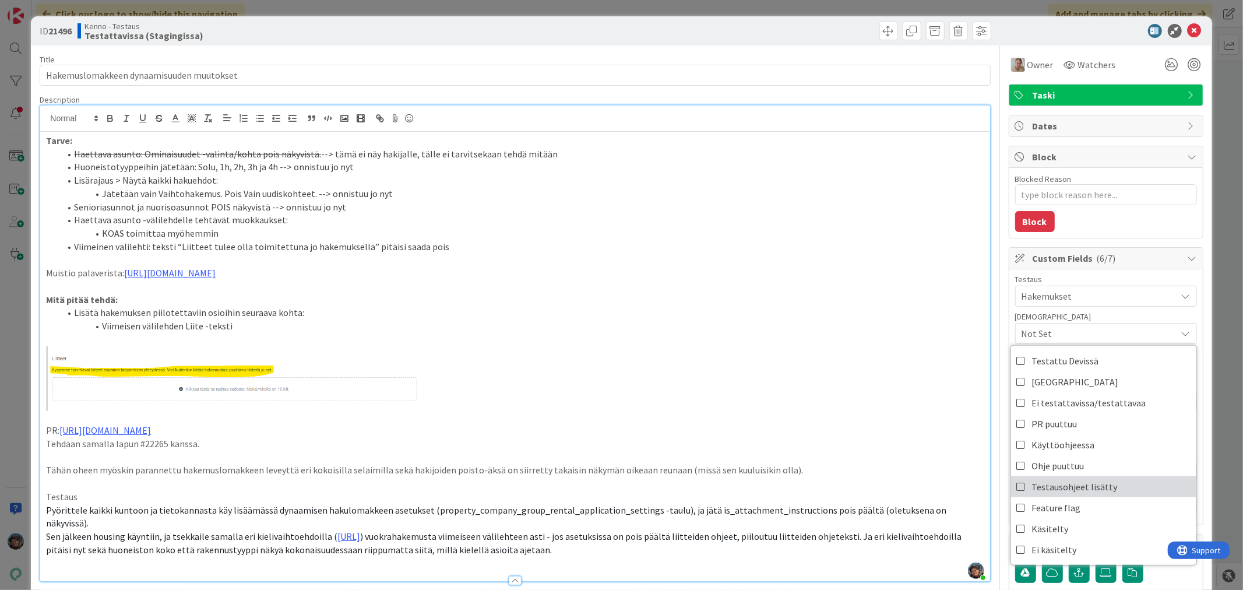
click at [1076, 487] on span "Testausohjeet lisätty" at bounding box center [1075, 486] width 86 height 17
click at [1187, 28] on icon at bounding box center [1194, 31] width 14 height 14
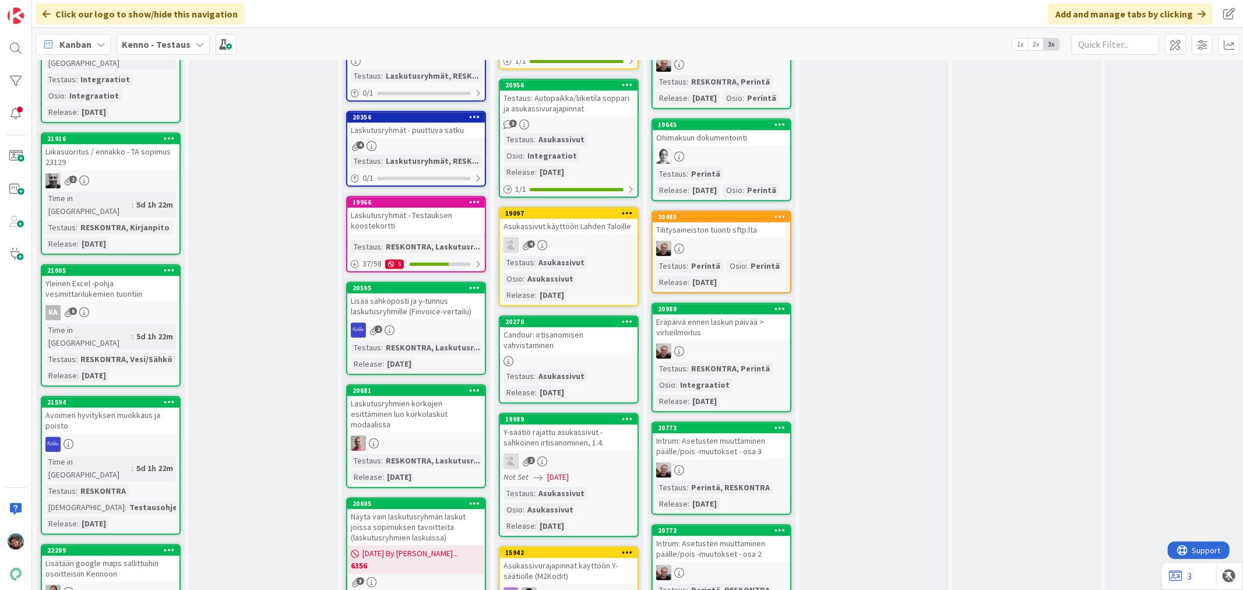
scroll to position [2589, 0]
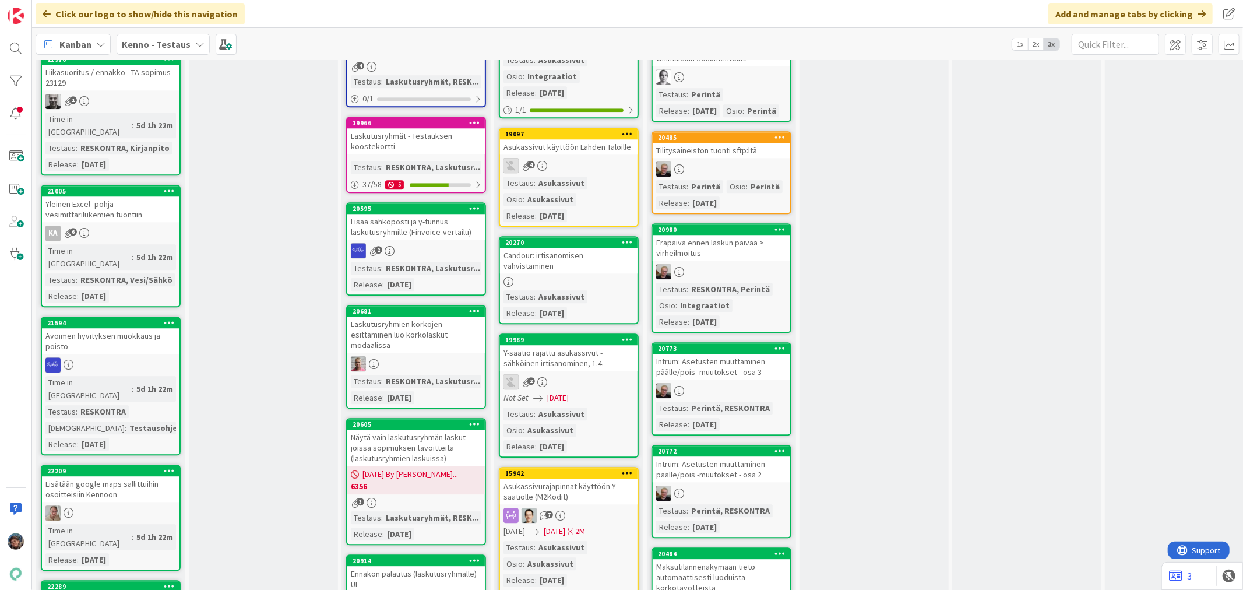
click at [143, 476] on div "Lisätään google maps sallittuihin osoitteisiin Kennoon" at bounding box center [110, 489] width 137 height 26
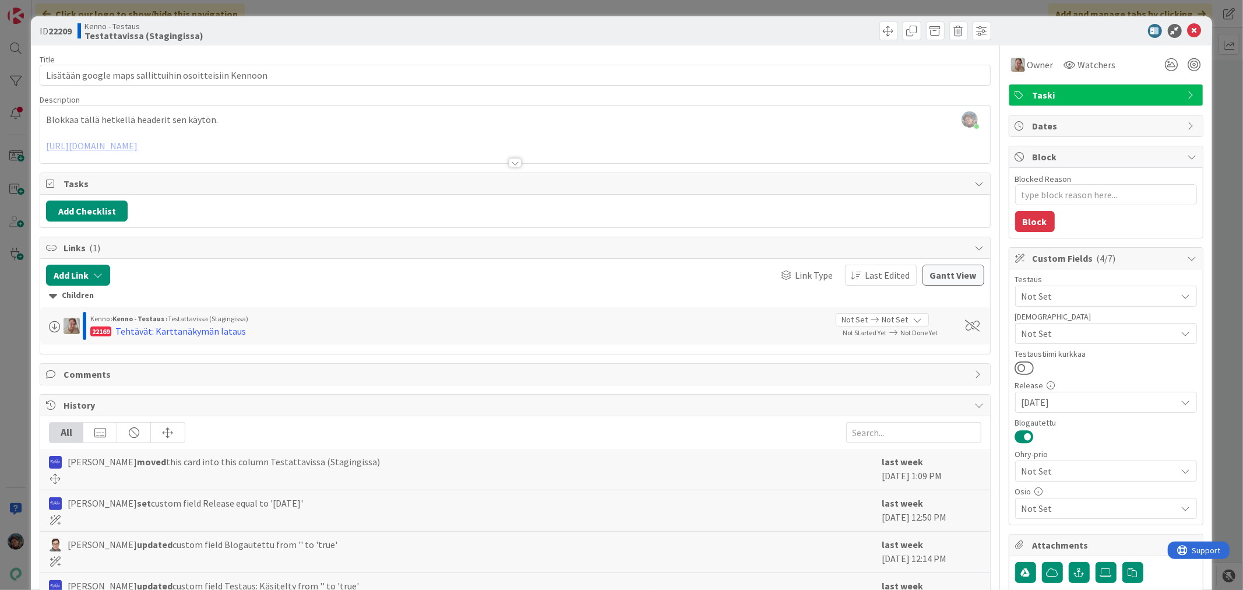
click at [510, 164] on div at bounding box center [515, 162] width 13 height 9
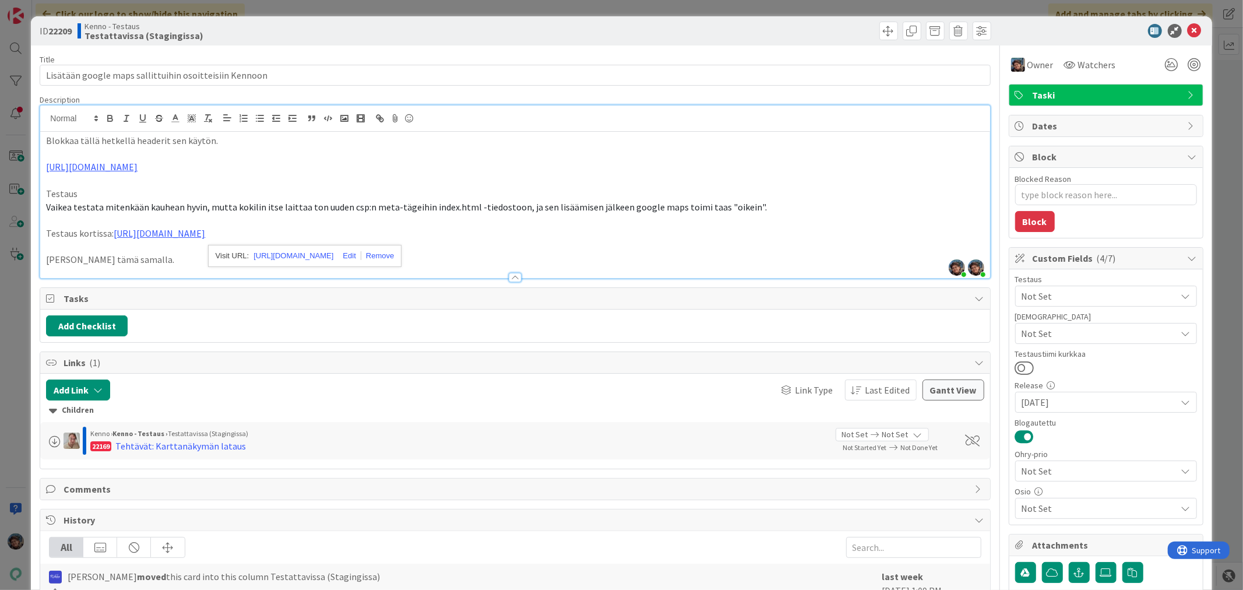
type textarea "x"
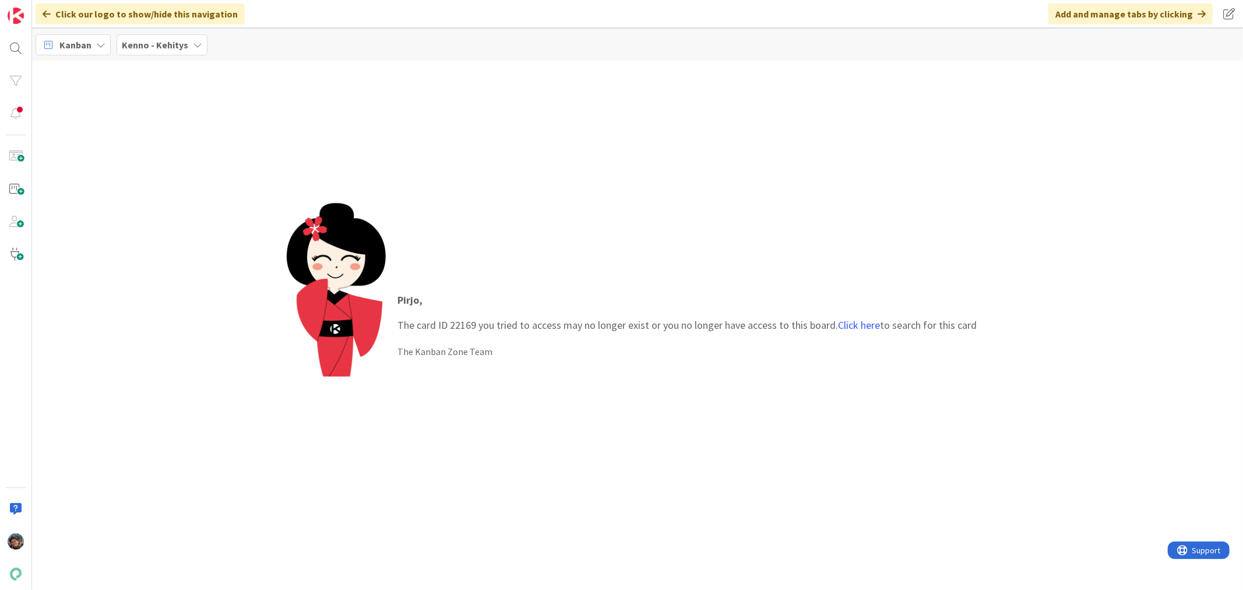
click at [143, 45] on b "Kenno - Kehitys" at bounding box center [155, 45] width 66 height 12
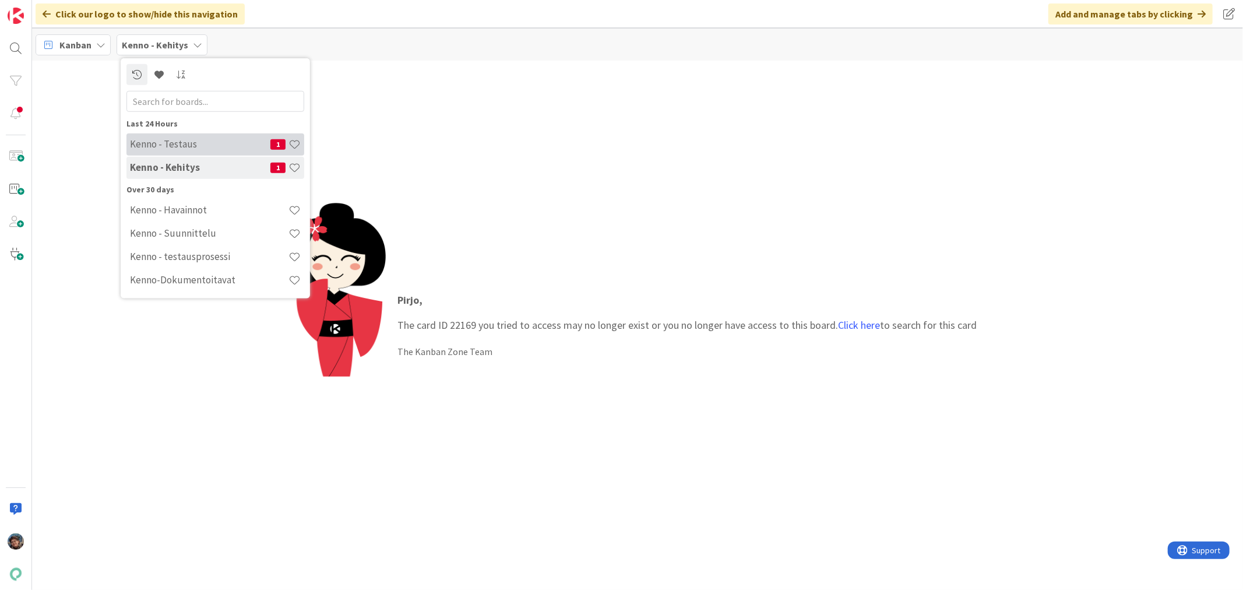
click at [196, 144] on h4 "Kenno - Testaus" at bounding box center [200, 144] width 140 height 12
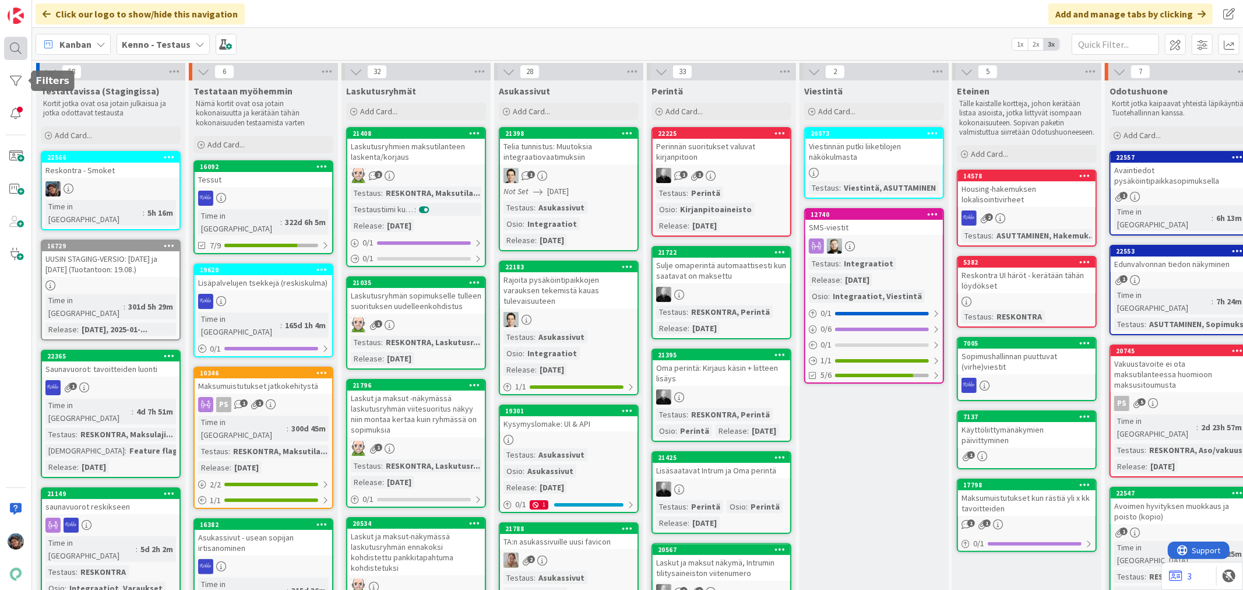
click at [10, 41] on div at bounding box center [15, 48] width 23 height 23
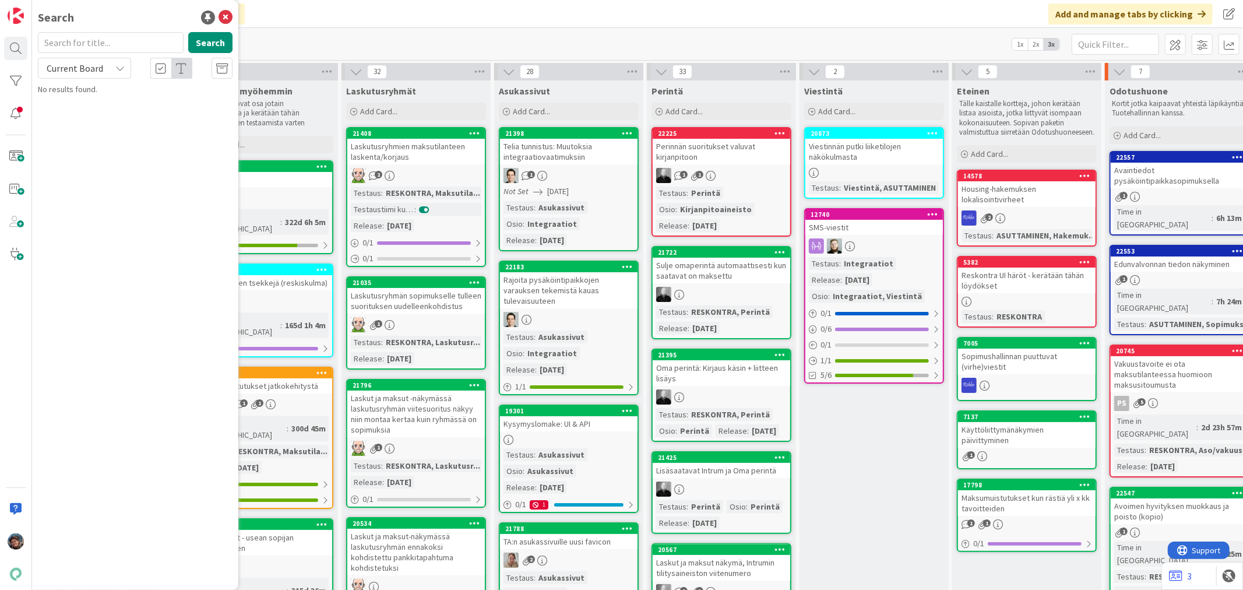
click at [82, 45] on input "text" at bounding box center [111, 42] width 146 height 21
type input "22169"
click at [98, 97] on span "Tehtävät: Karttanäkymän lataus" at bounding box center [136, 102] width 109 height 10
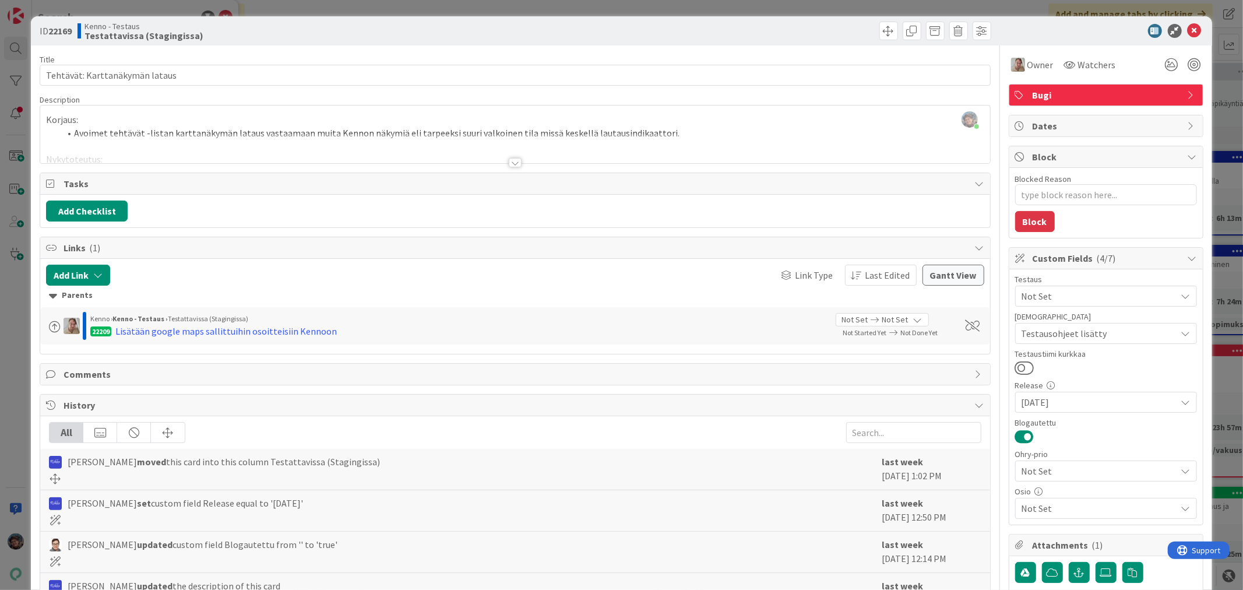
click at [510, 158] on div at bounding box center [515, 162] width 13 height 9
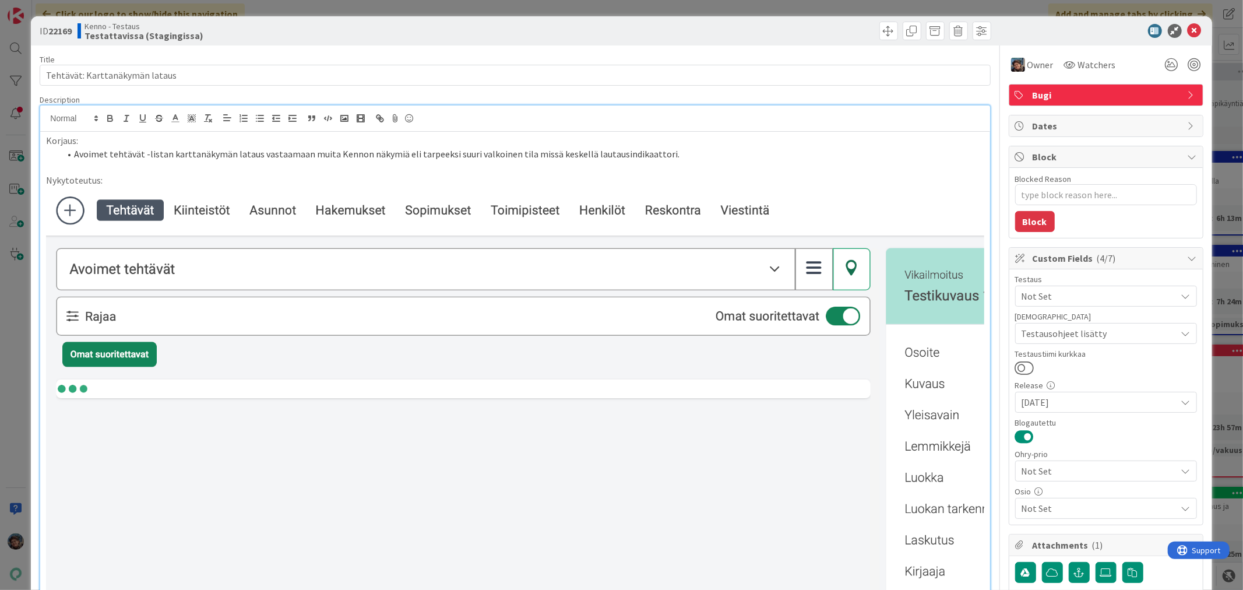
type textarea "x"
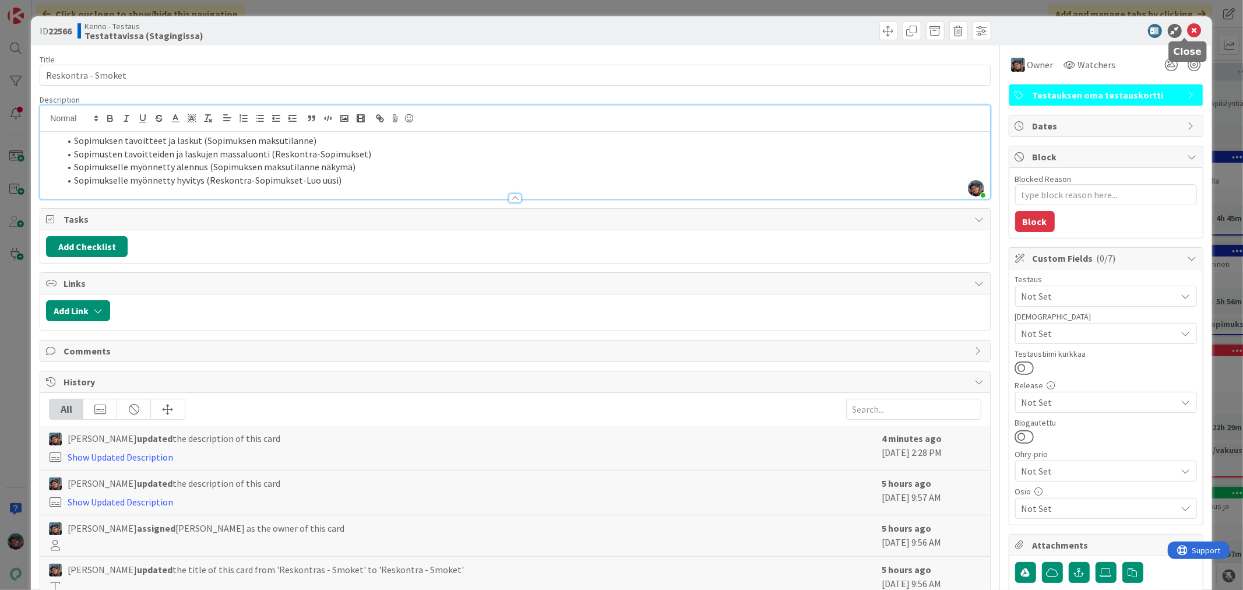
click at [1187, 27] on icon at bounding box center [1194, 31] width 14 height 14
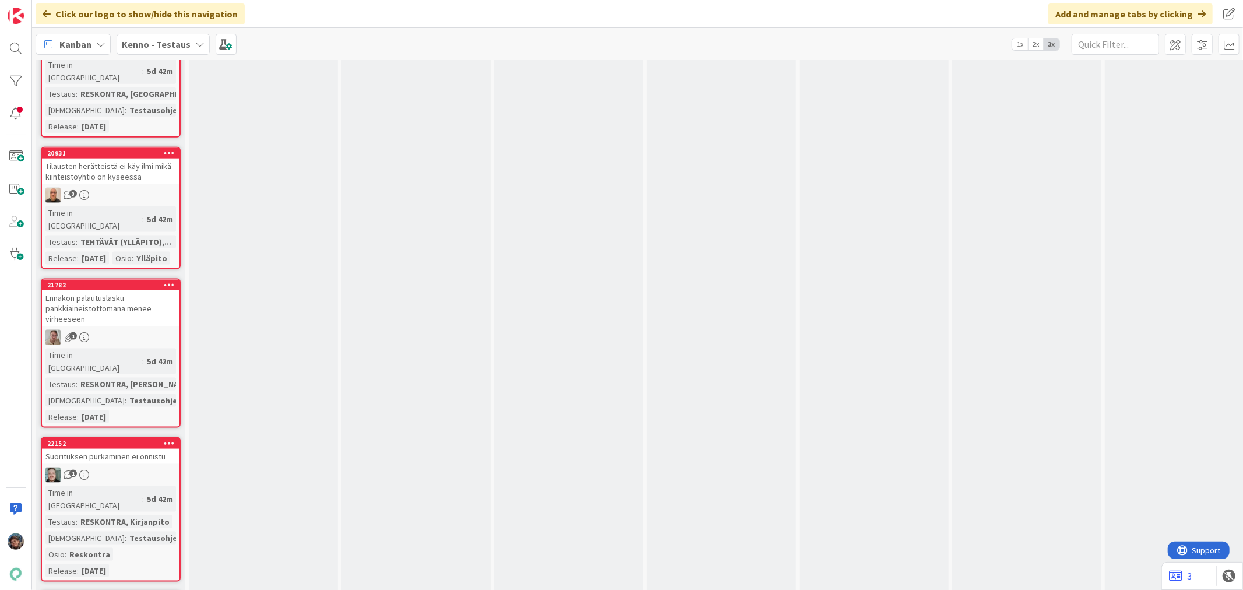
scroll to position [4984, 0]
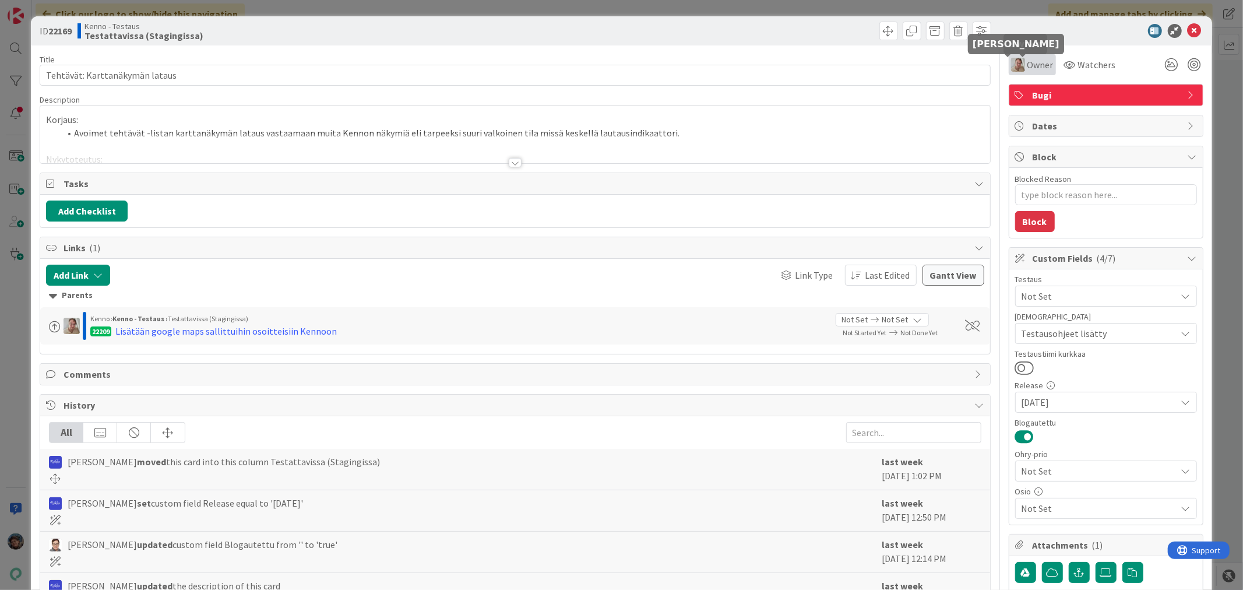
click at [1012, 68] on img at bounding box center [1018, 65] width 14 height 14
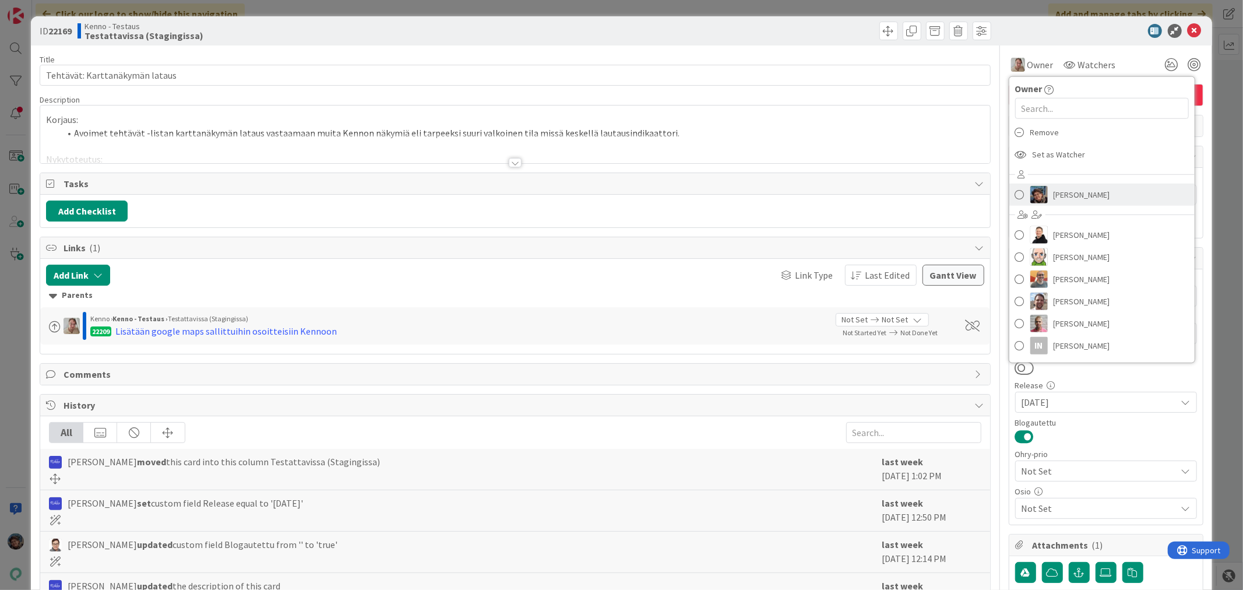
click at [1030, 193] on img at bounding box center [1038, 194] width 17 height 17
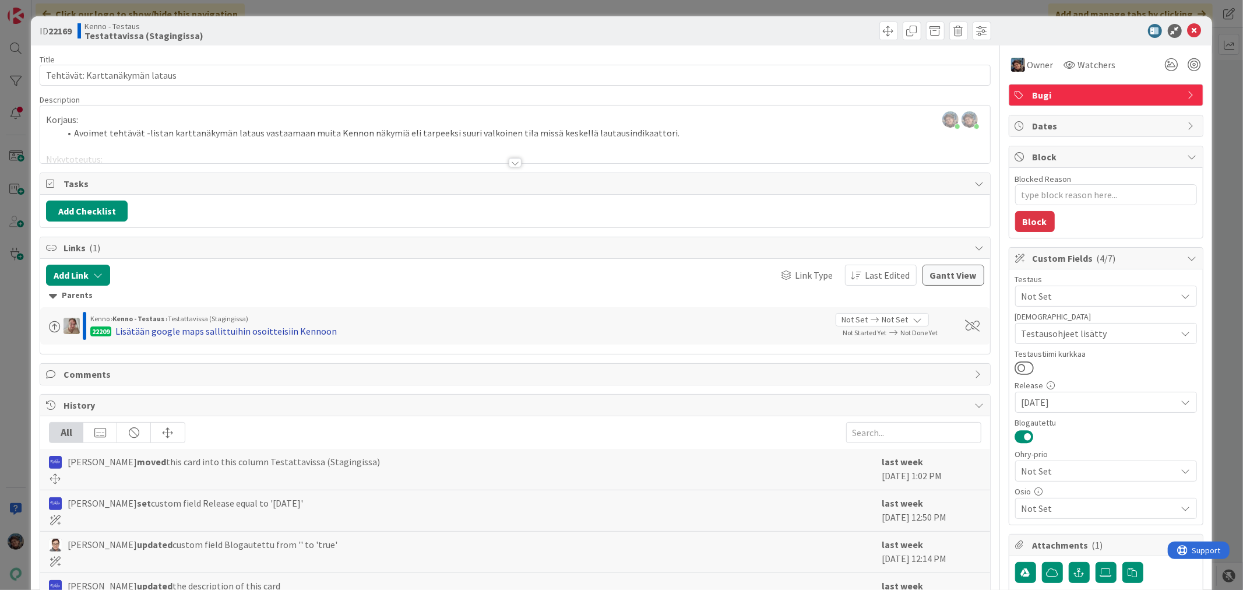
click at [200, 333] on div "Lisätään google maps sallittuihin osoitteisiin Kennoon" at bounding box center [225, 331] width 221 height 14
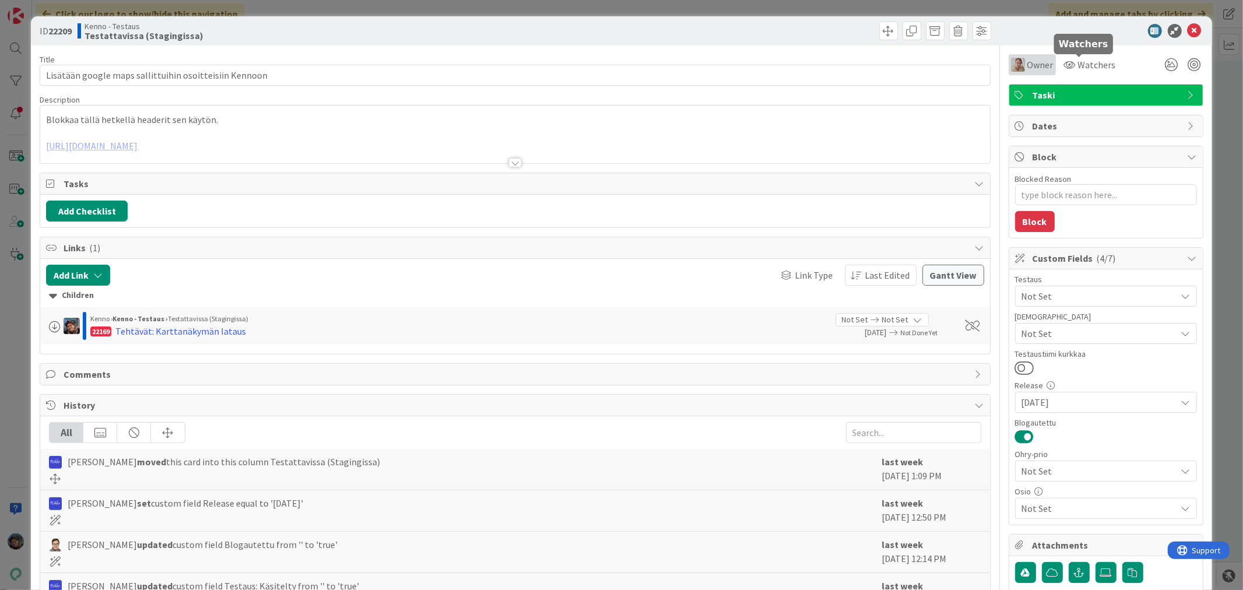
click at [1011, 62] on img at bounding box center [1018, 65] width 14 height 14
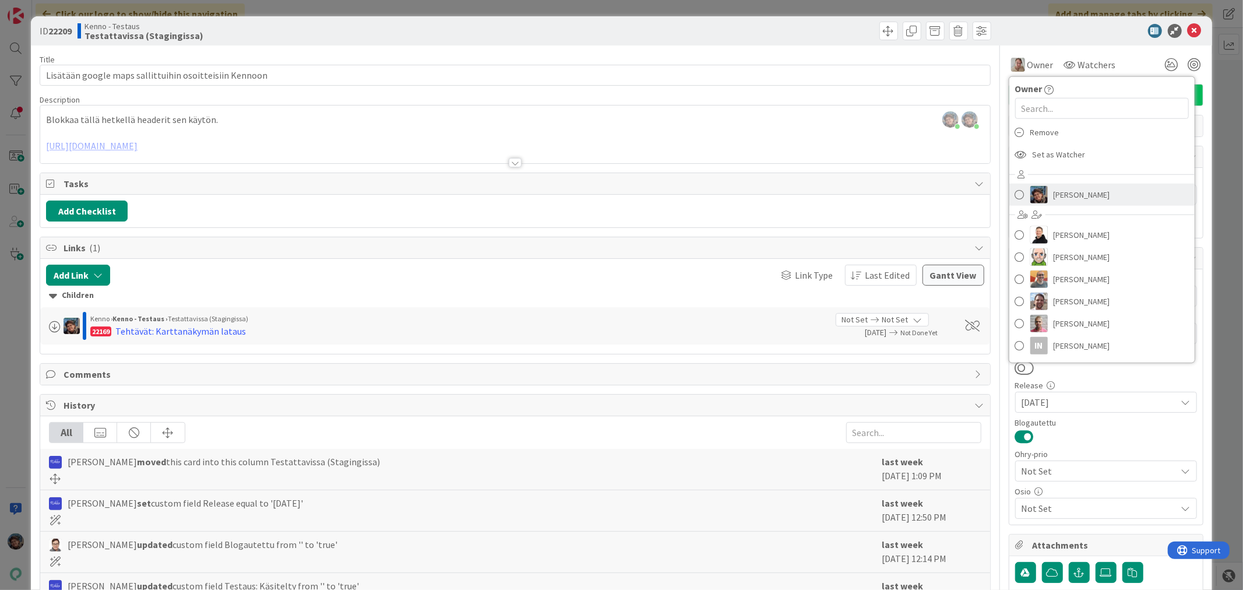
click at [1030, 193] on img at bounding box center [1038, 194] width 17 height 17
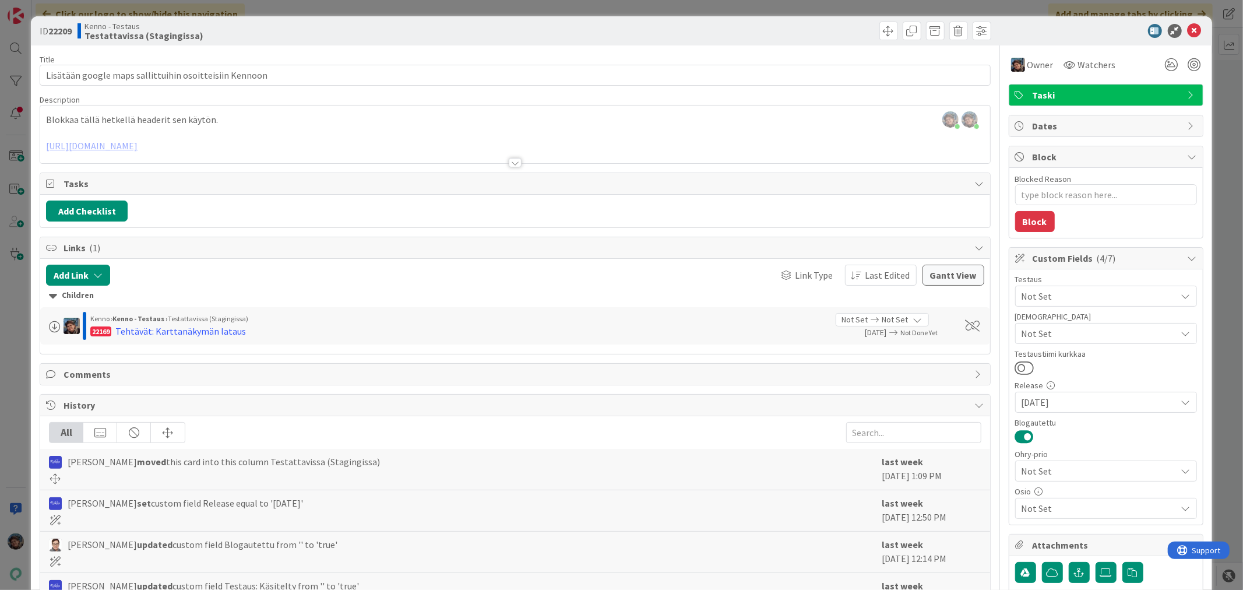
type textarea "x"
